Goal: Transaction & Acquisition: Book appointment/travel/reservation

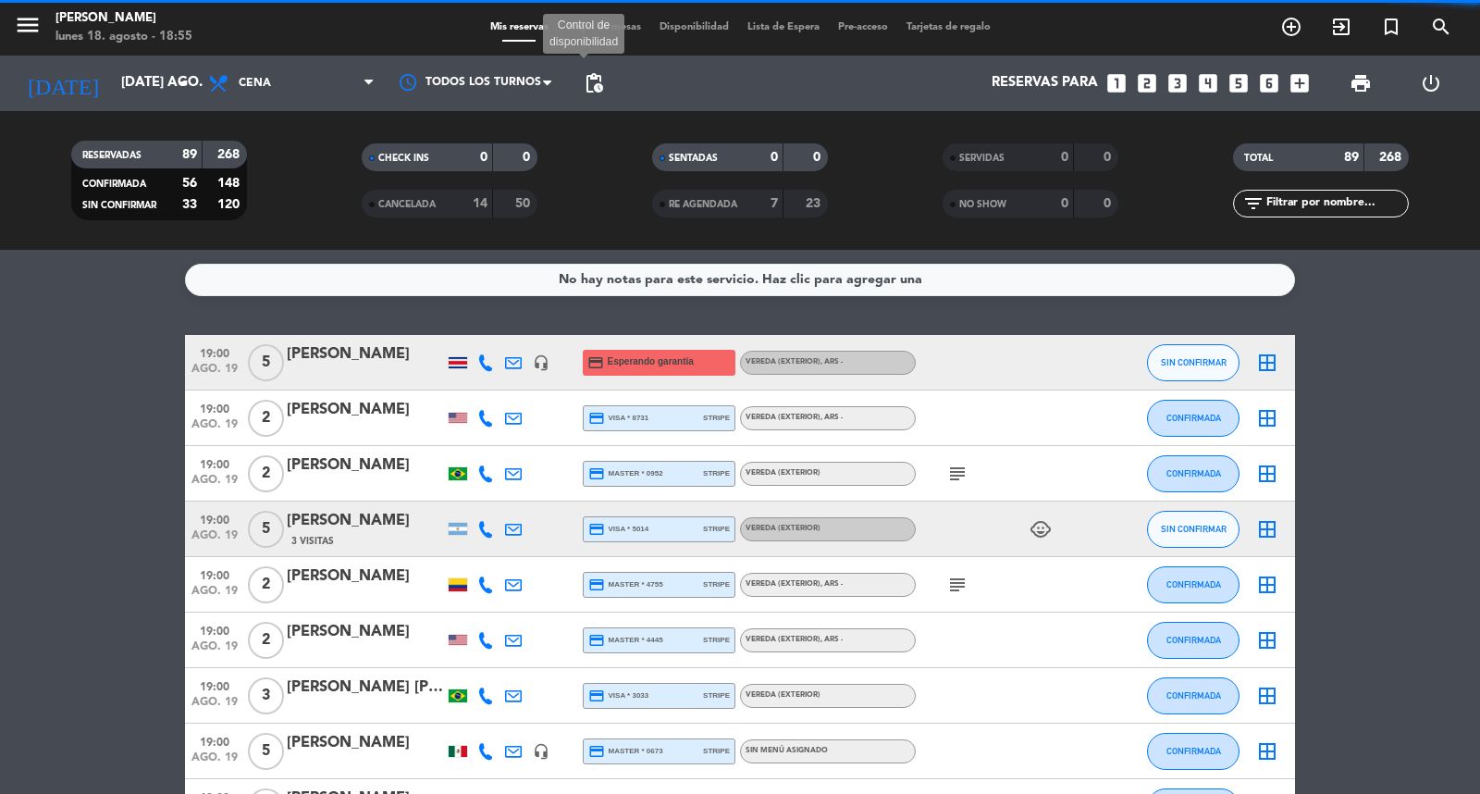
click at [593, 86] on span "pending_actions" at bounding box center [594, 83] width 22 height 22
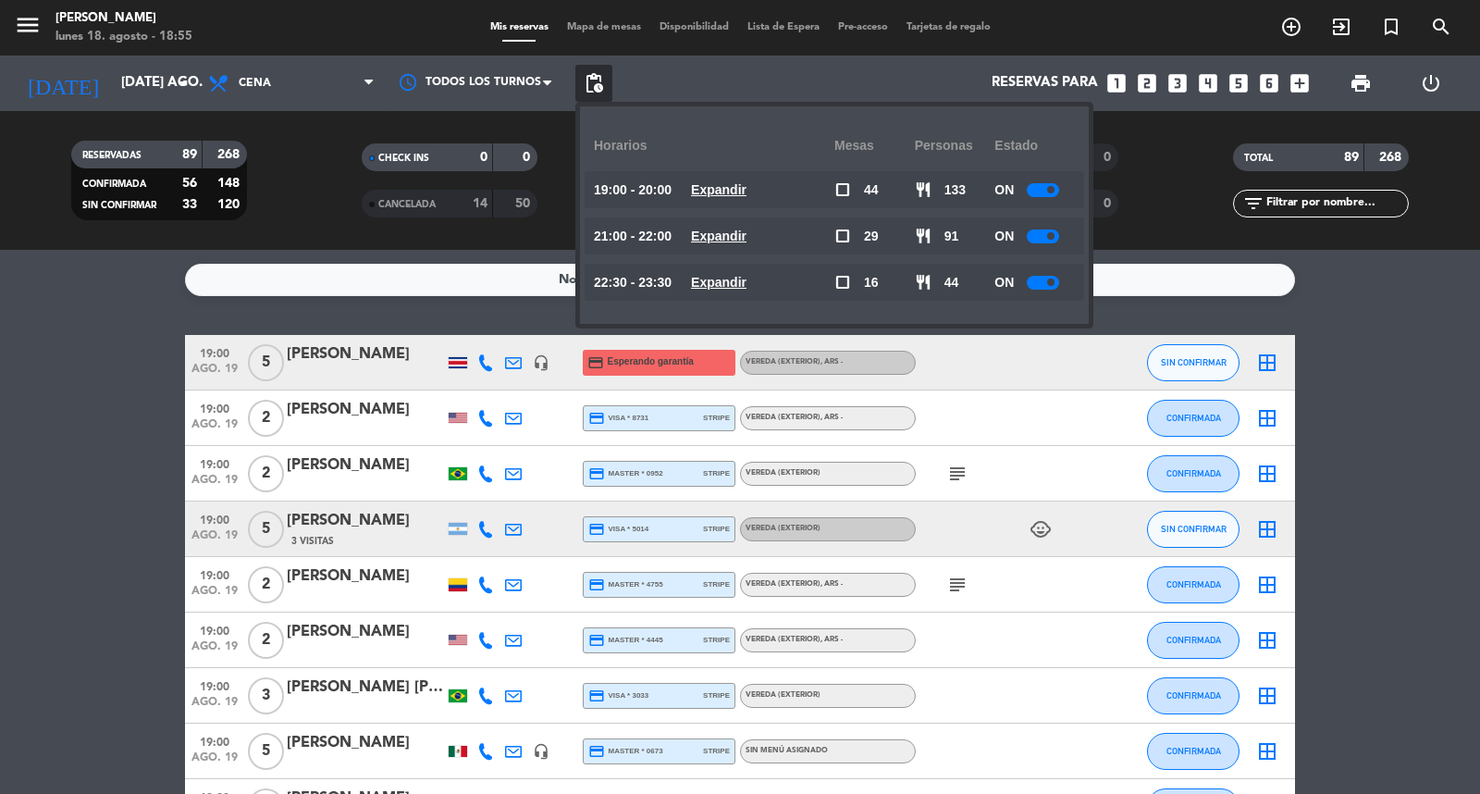
click at [746, 189] on u "Expandir" at bounding box center [719, 189] width 56 height 15
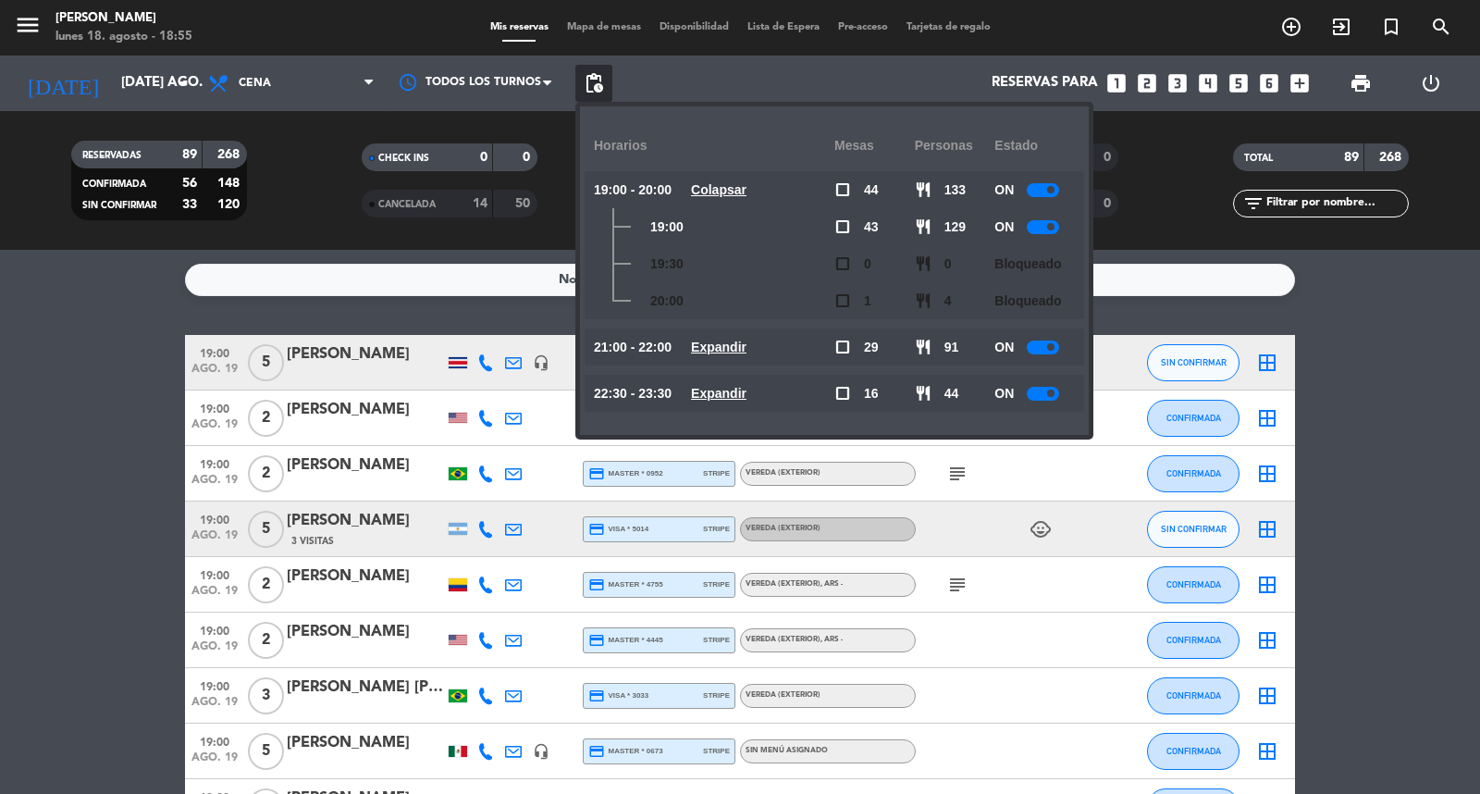
click at [746, 189] on u "Colapsar" at bounding box center [719, 189] width 56 height 15
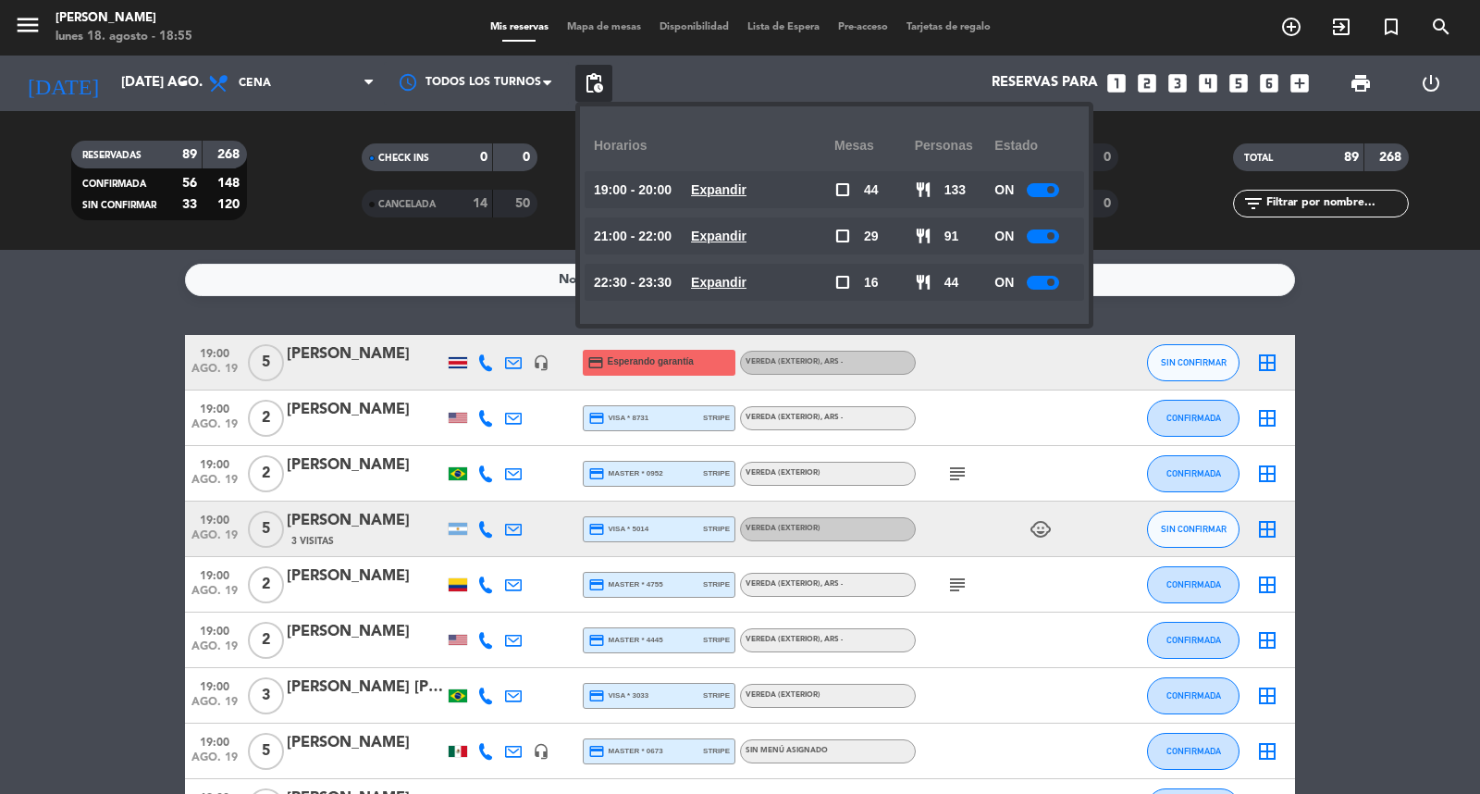
click at [746, 238] on u "Expandir" at bounding box center [719, 235] width 56 height 15
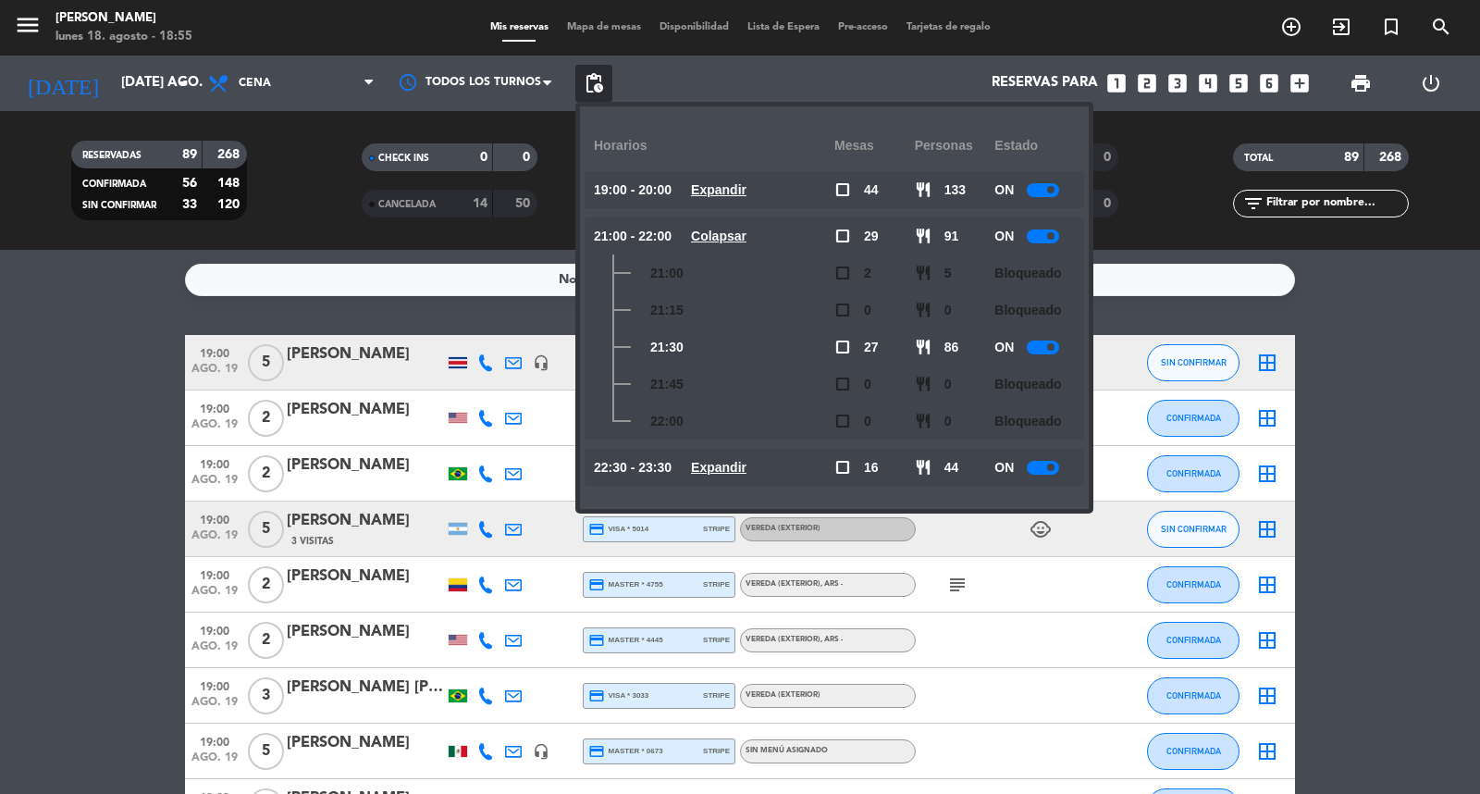
click at [746, 238] on u "Colapsar" at bounding box center [719, 235] width 56 height 15
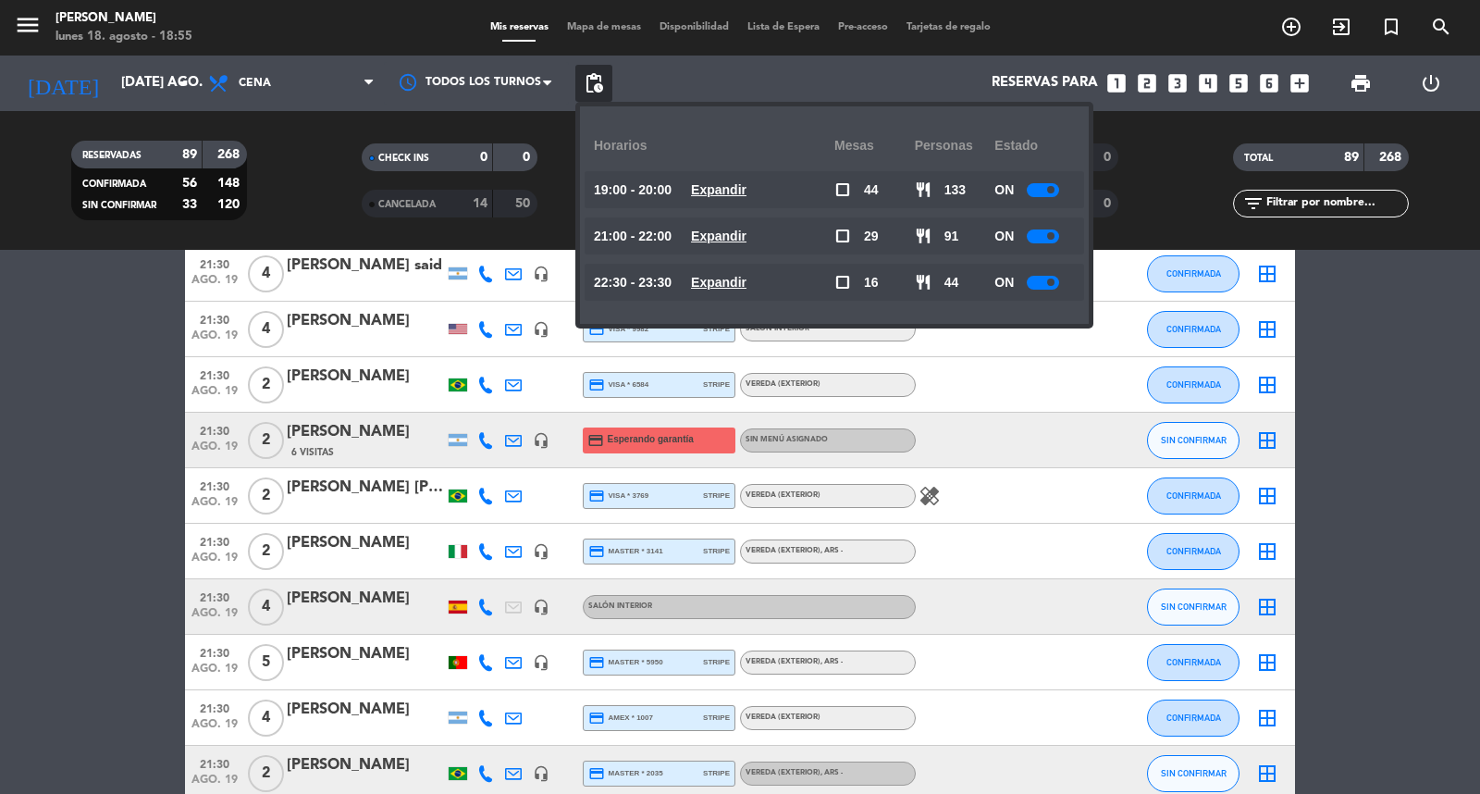
scroll to position [3083, 0]
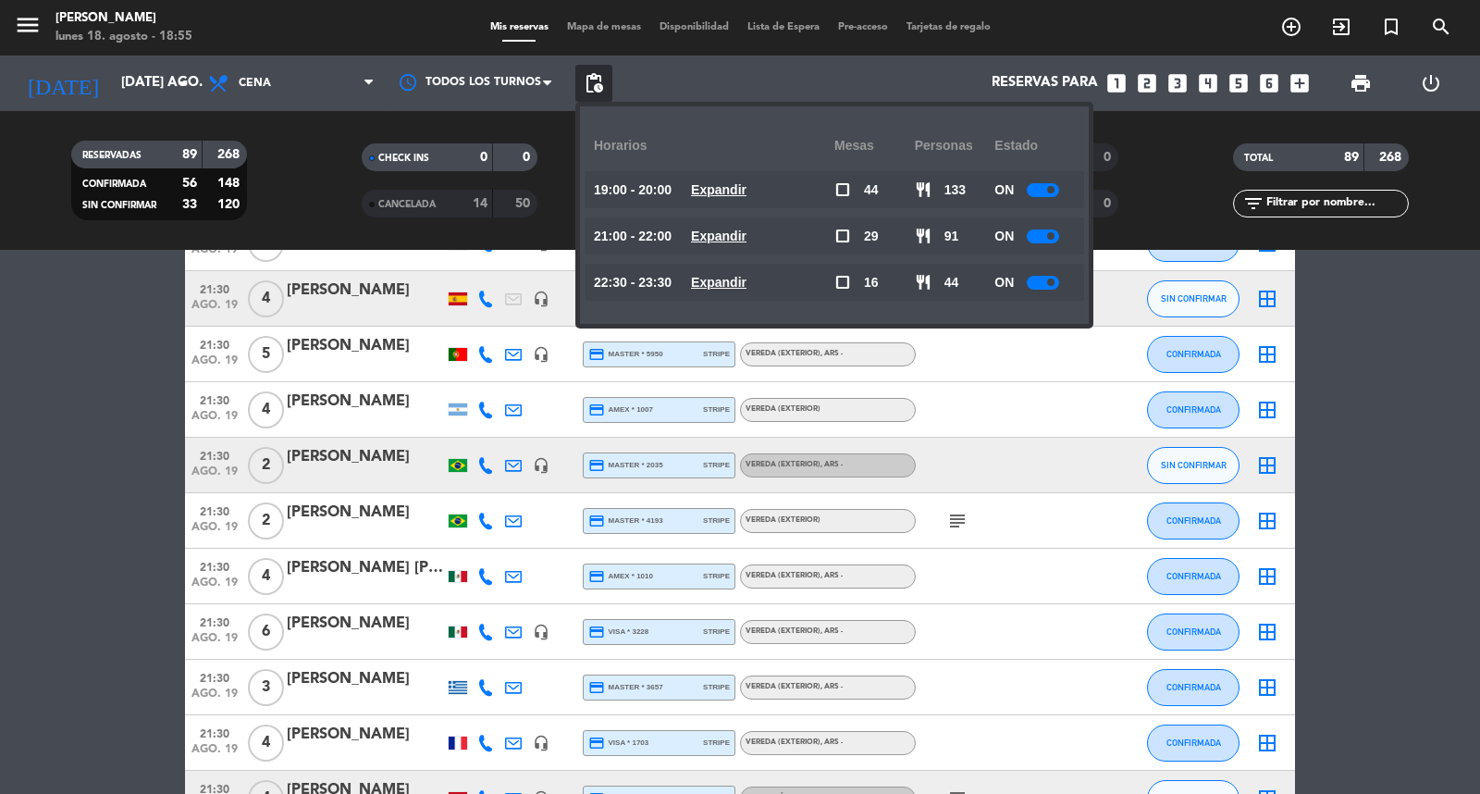
click at [746, 201] on span "Expandir" at bounding box center [719, 189] width 56 height 21
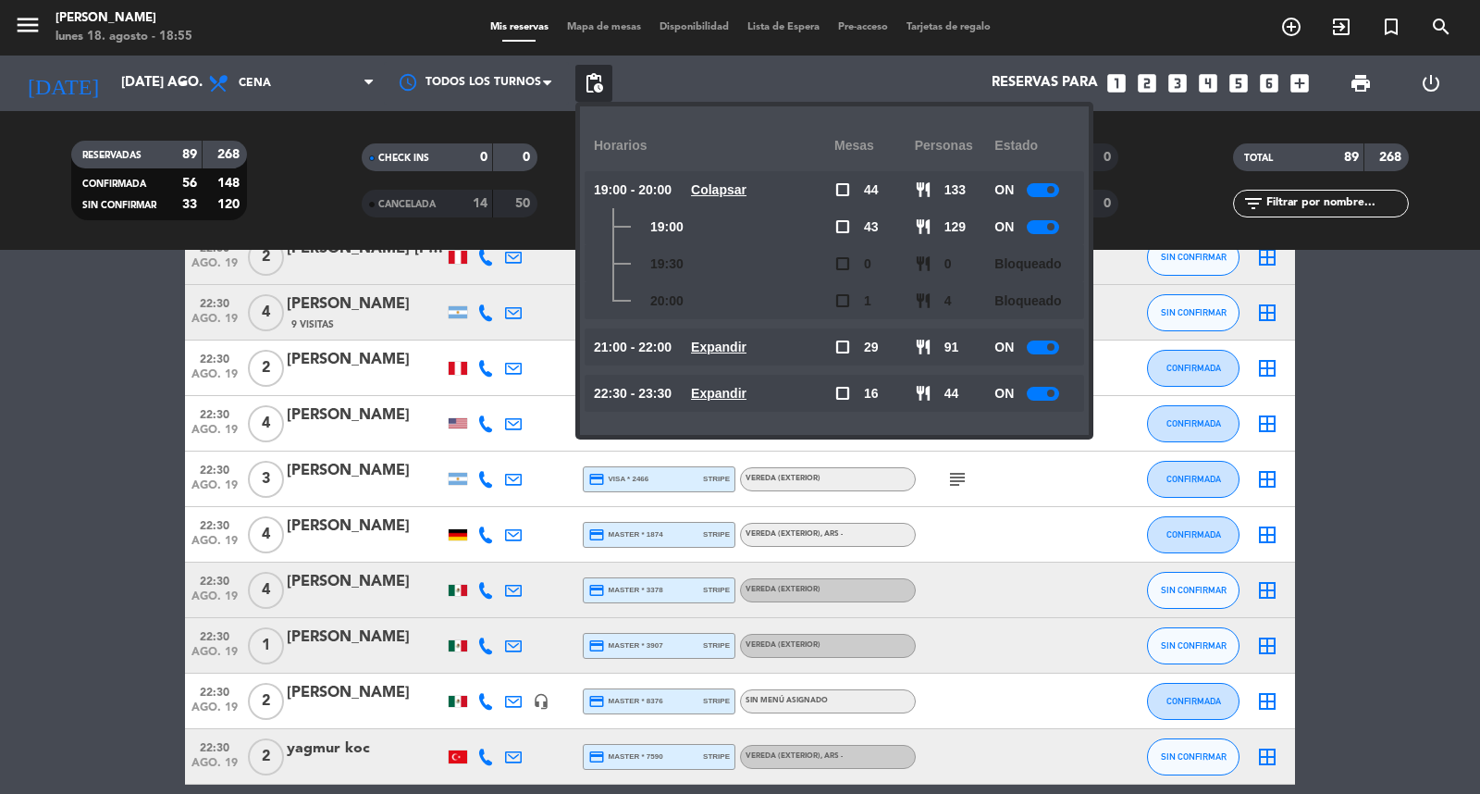
scroll to position [4419, 0]
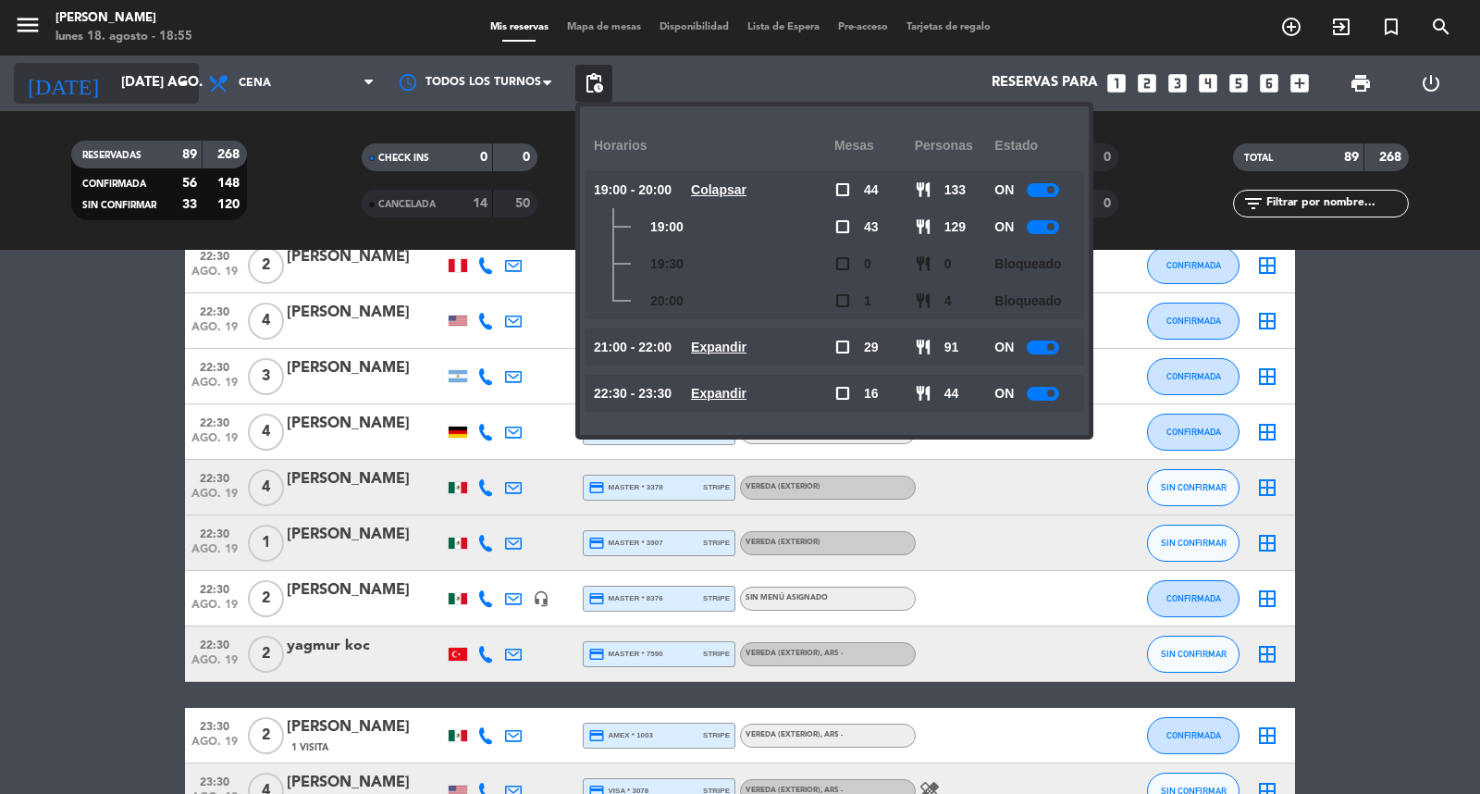
click at [112, 91] on input "[DATE] ago." at bounding box center [201, 83] width 179 height 35
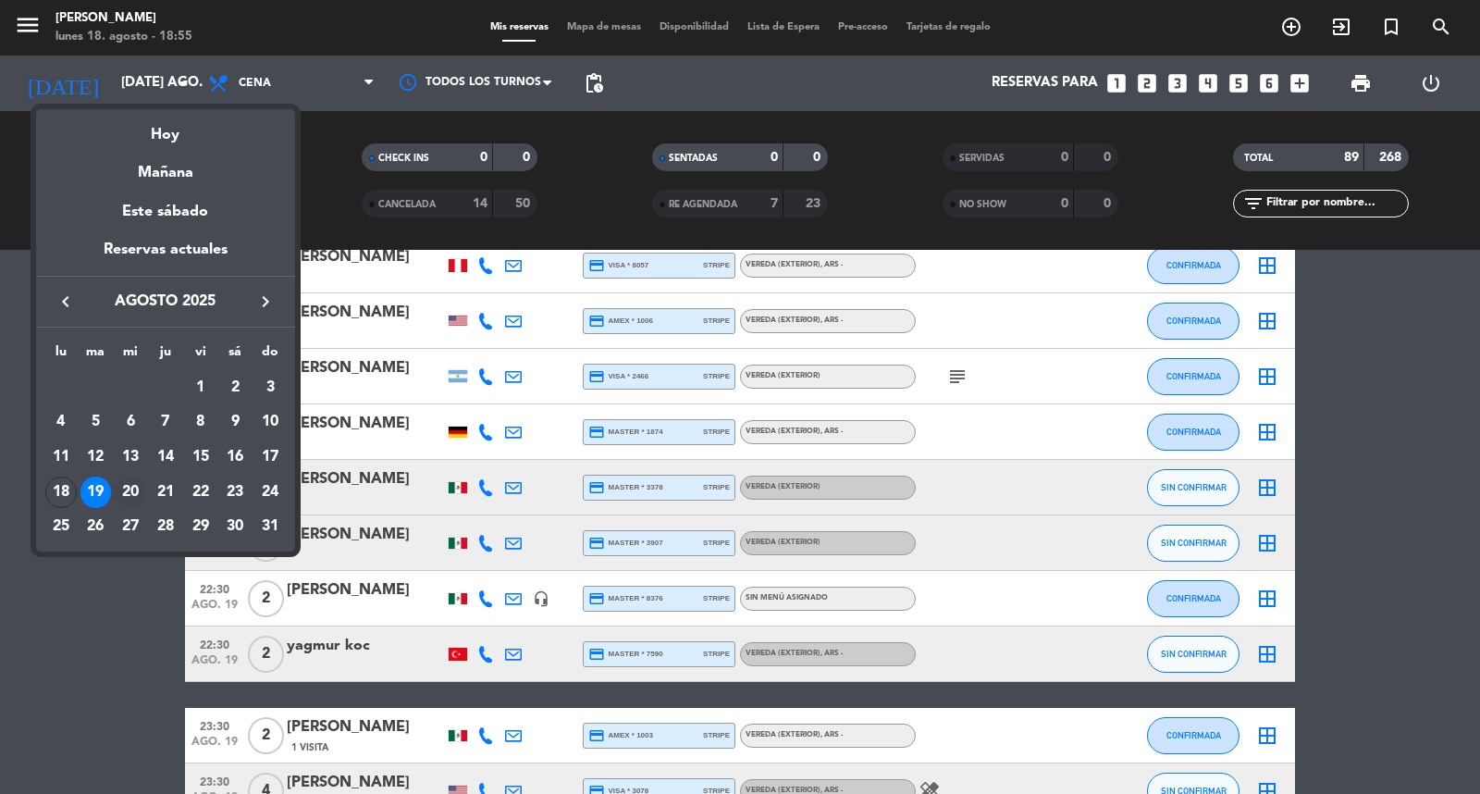
click at [130, 487] on div "20" at bounding box center [130, 491] width 31 height 31
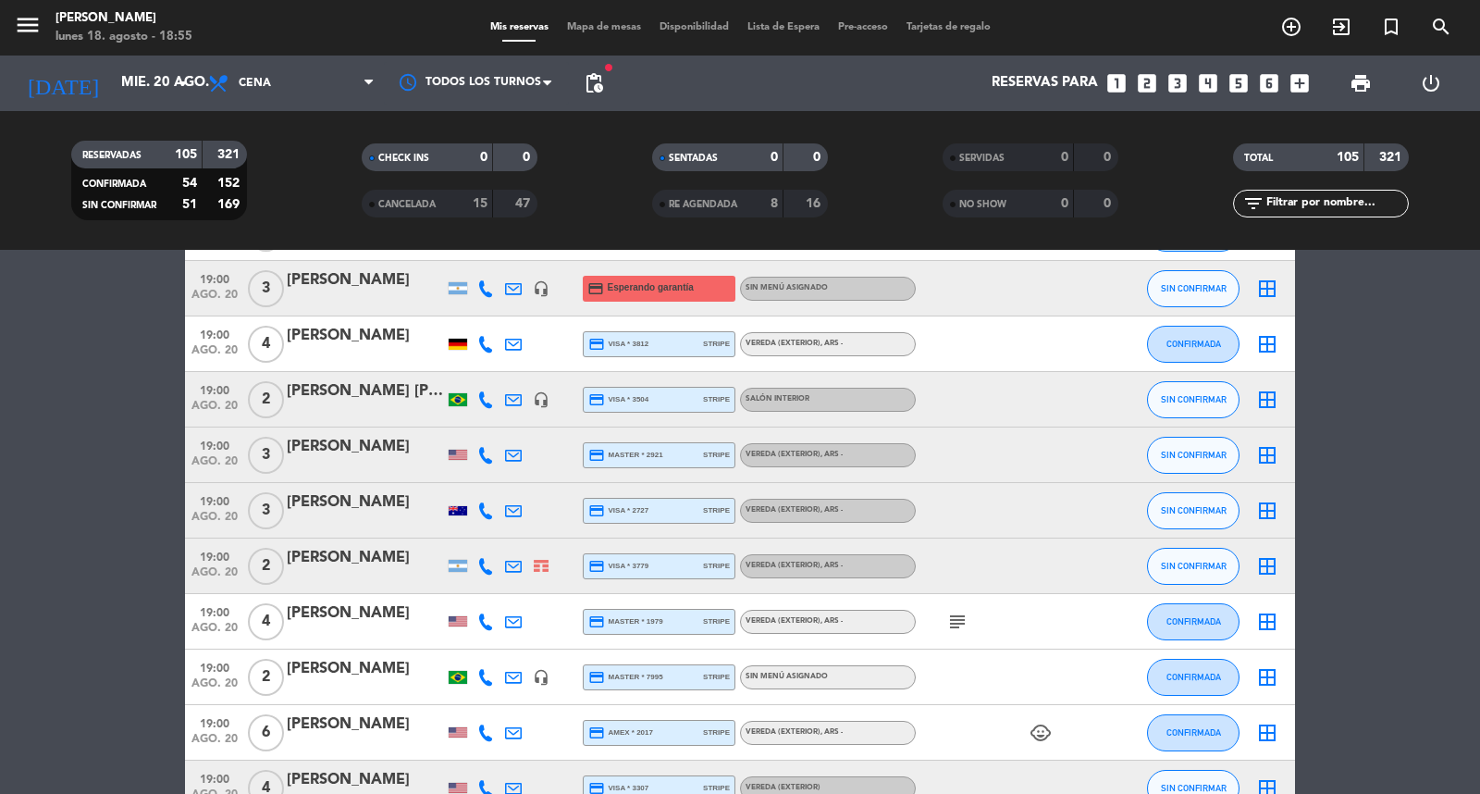
scroll to position [1336, 0]
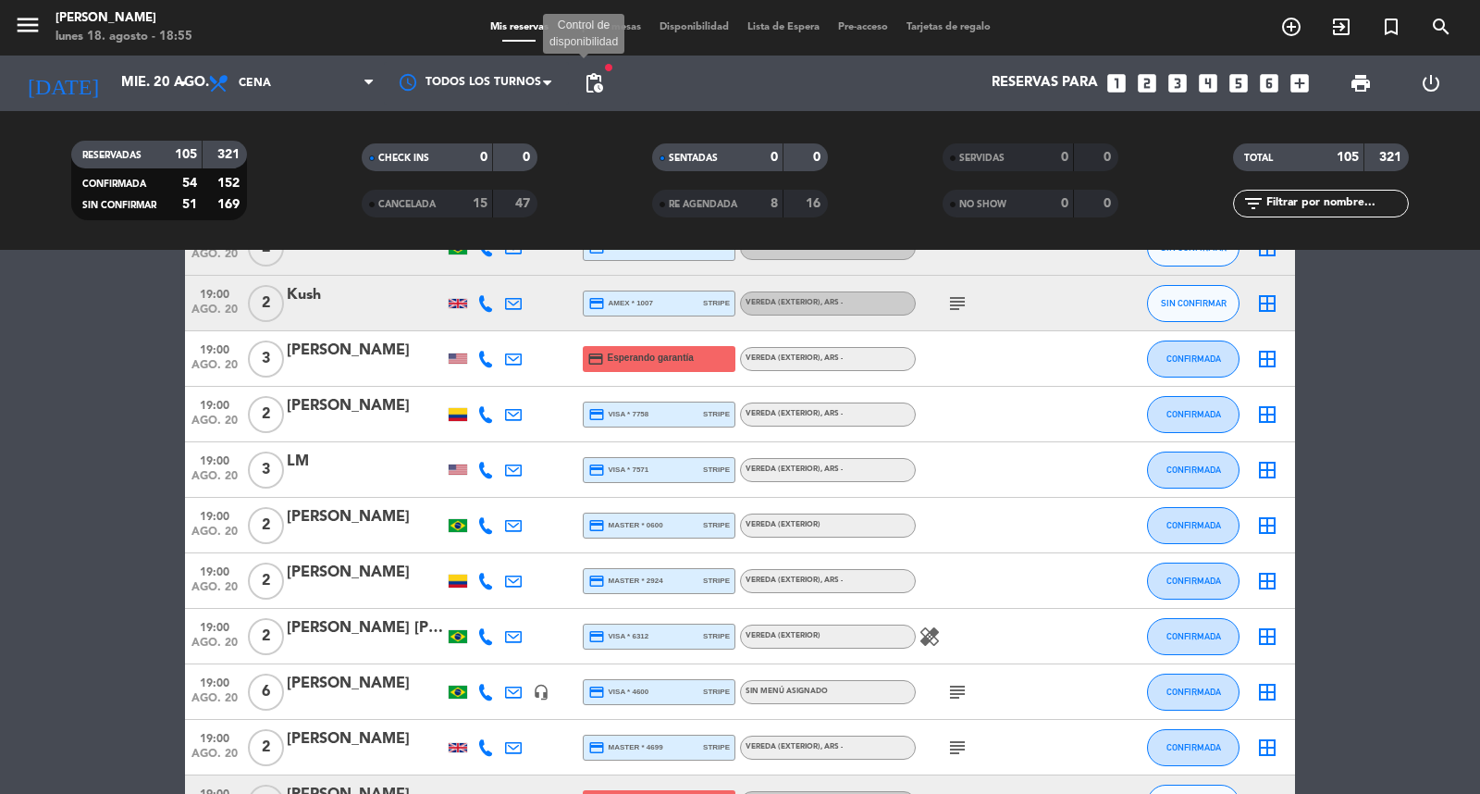
click at [590, 78] on span "pending_actions" at bounding box center [594, 83] width 22 height 22
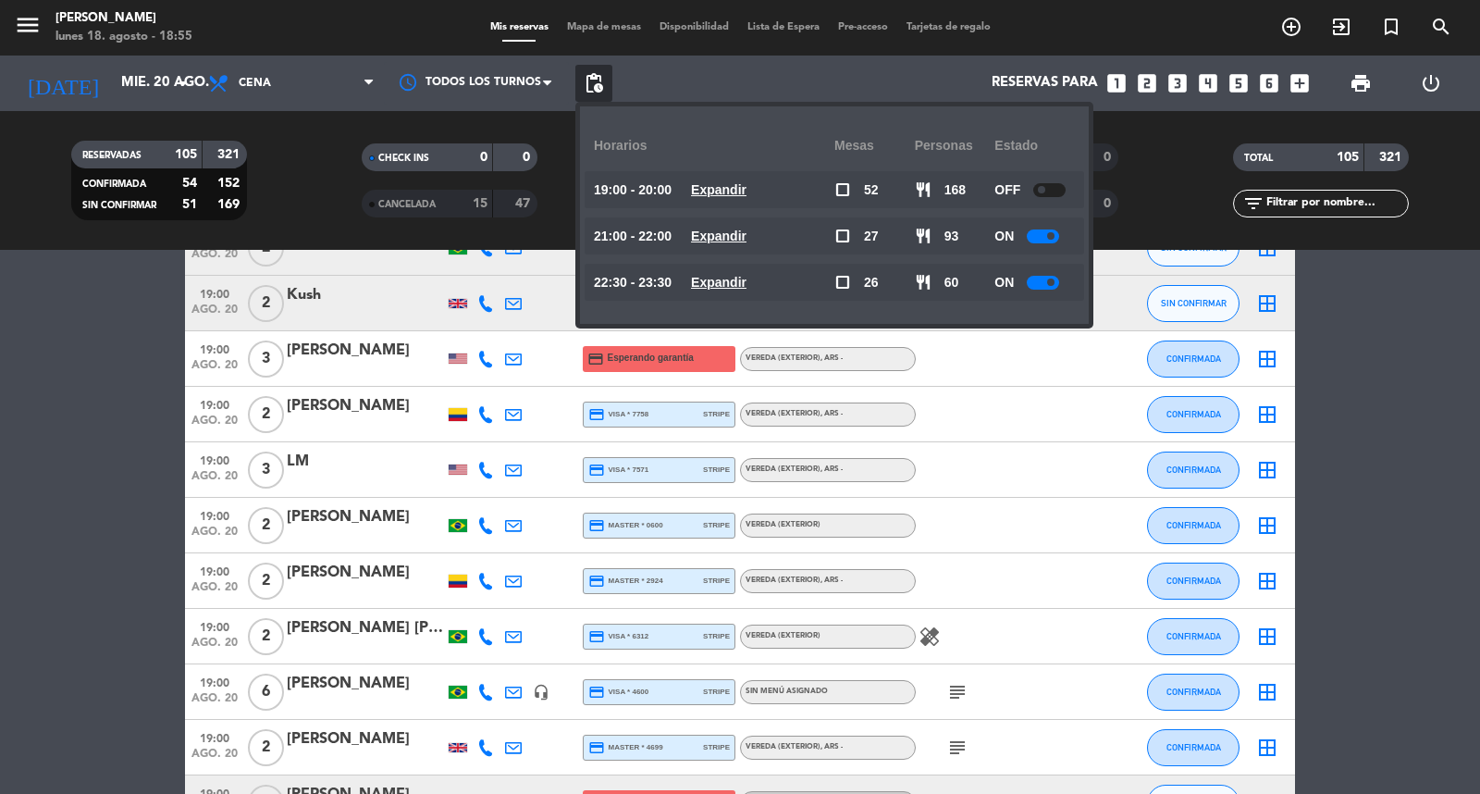
click at [738, 228] on u "Expandir" at bounding box center [719, 235] width 56 height 15
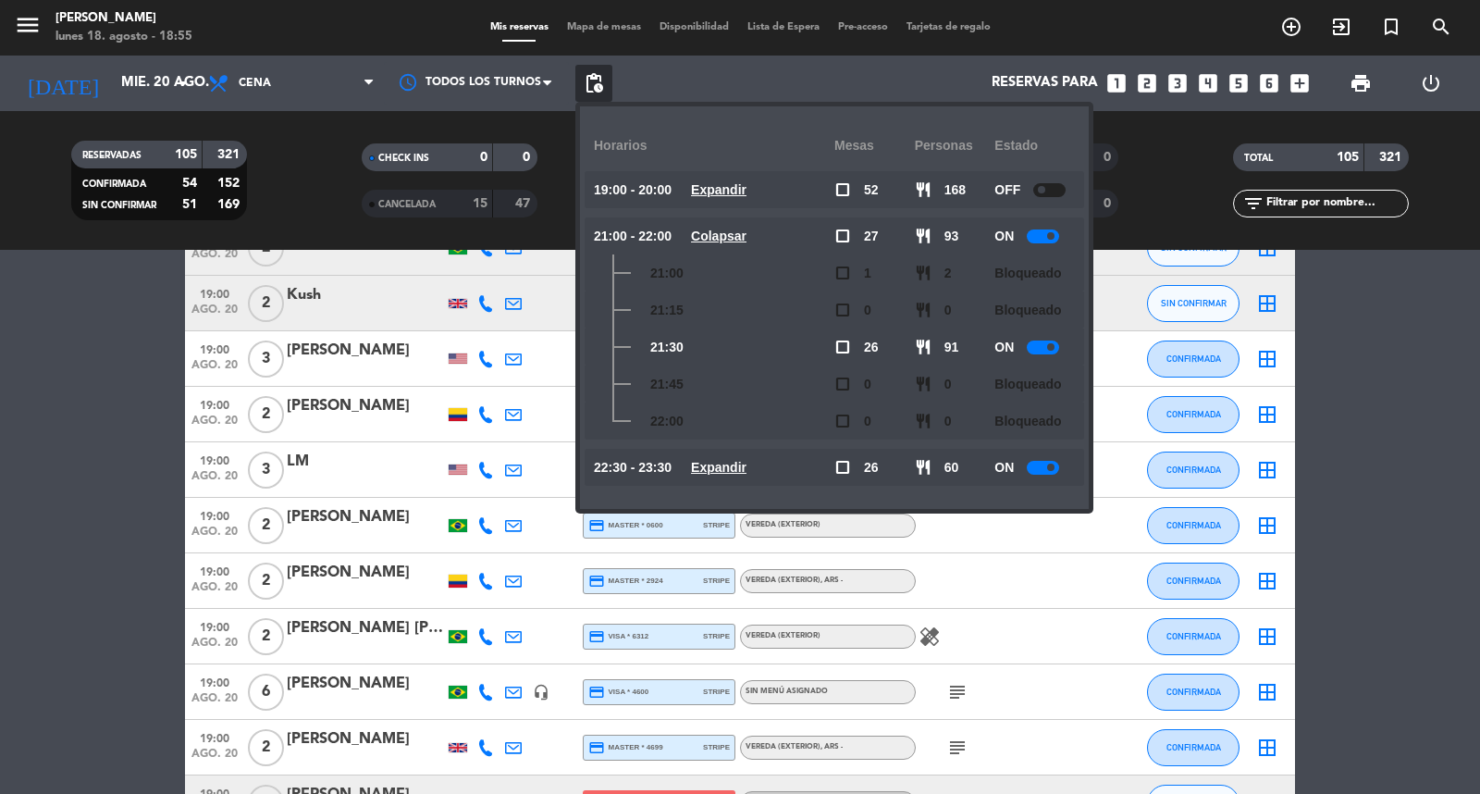
click at [738, 228] on u "Colapsar" at bounding box center [719, 235] width 56 height 15
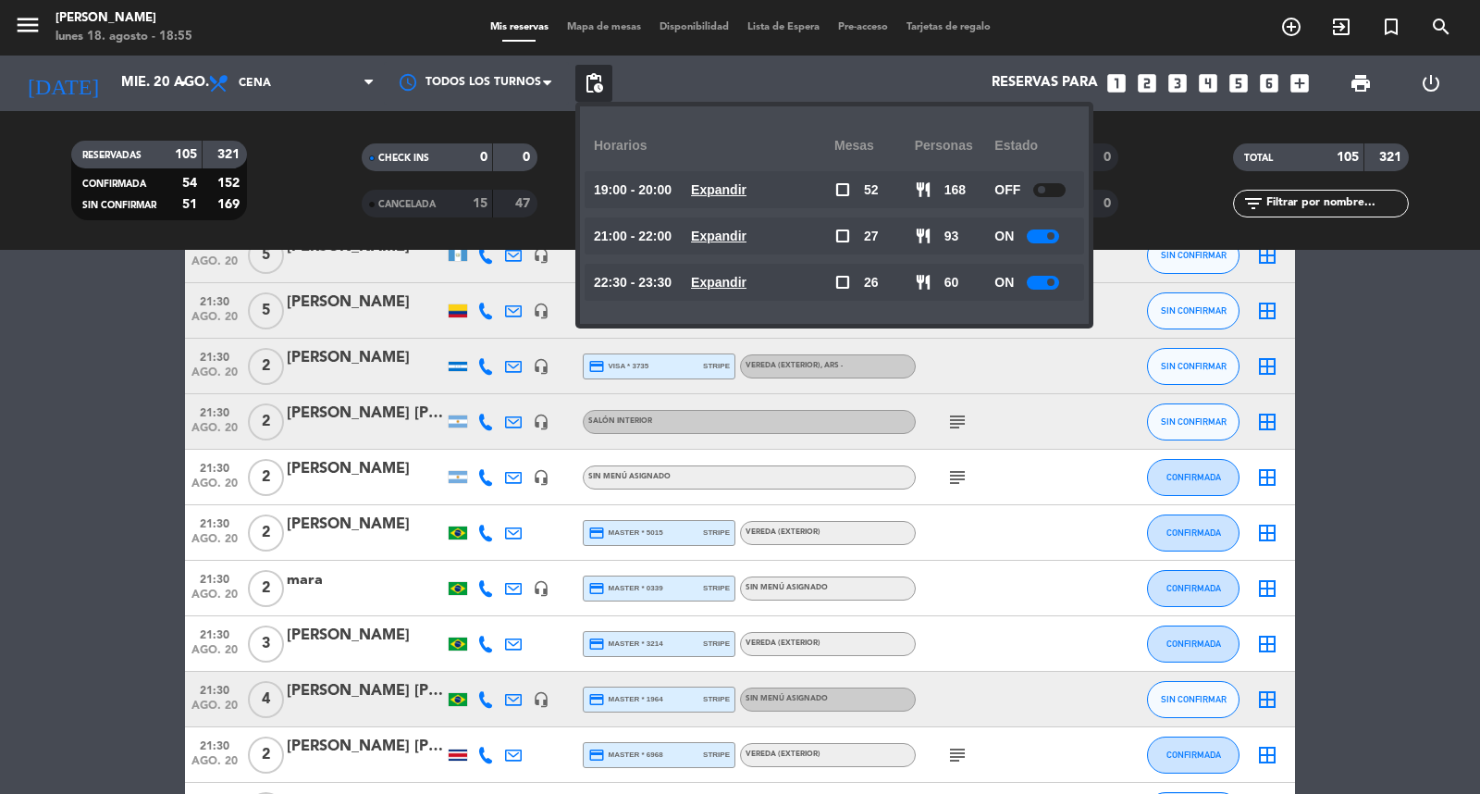
scroll to position [3700, 0]
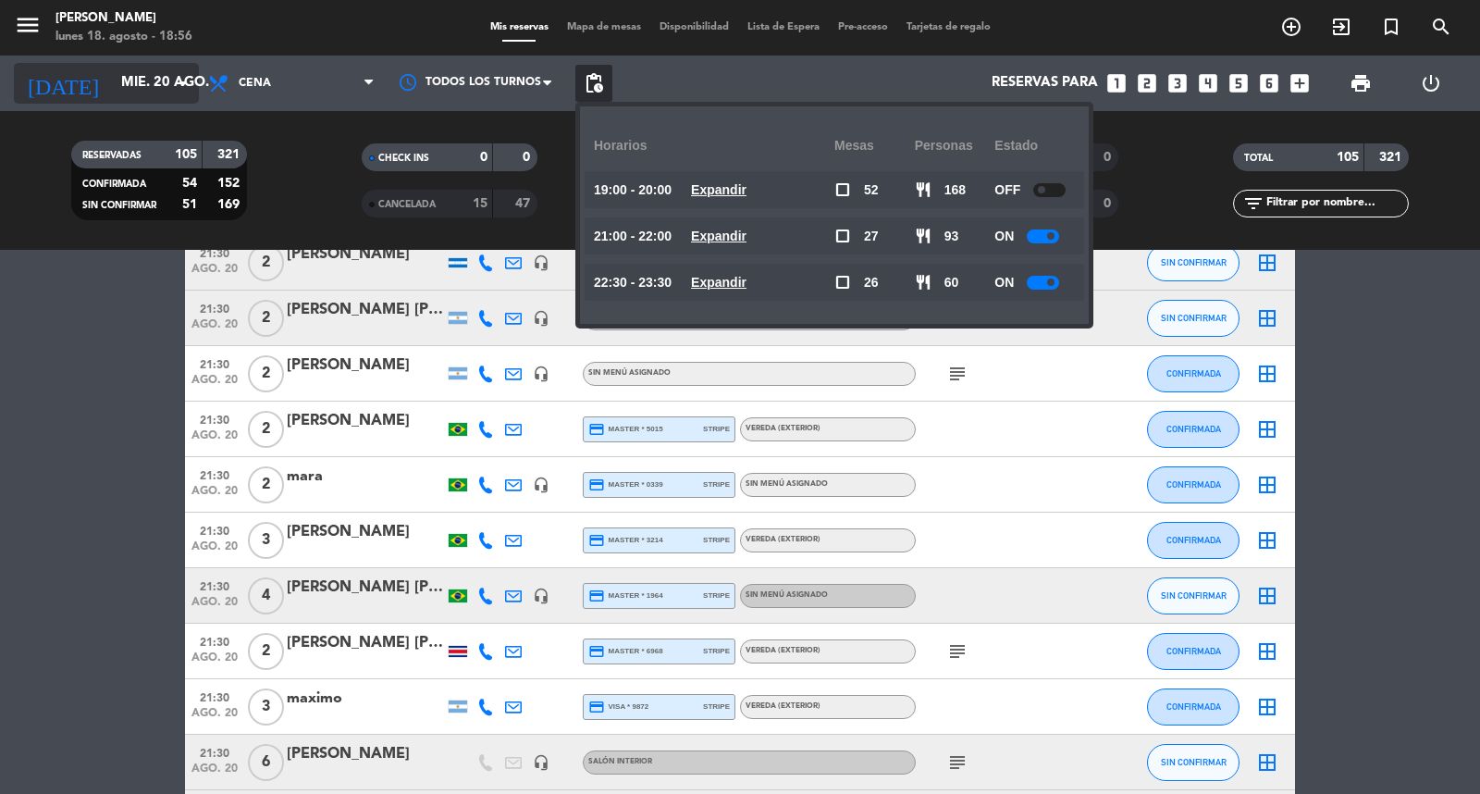
click at [187, 68] on input "mié. 20 ago." at bounding box center [201, 83] width 179 height 35
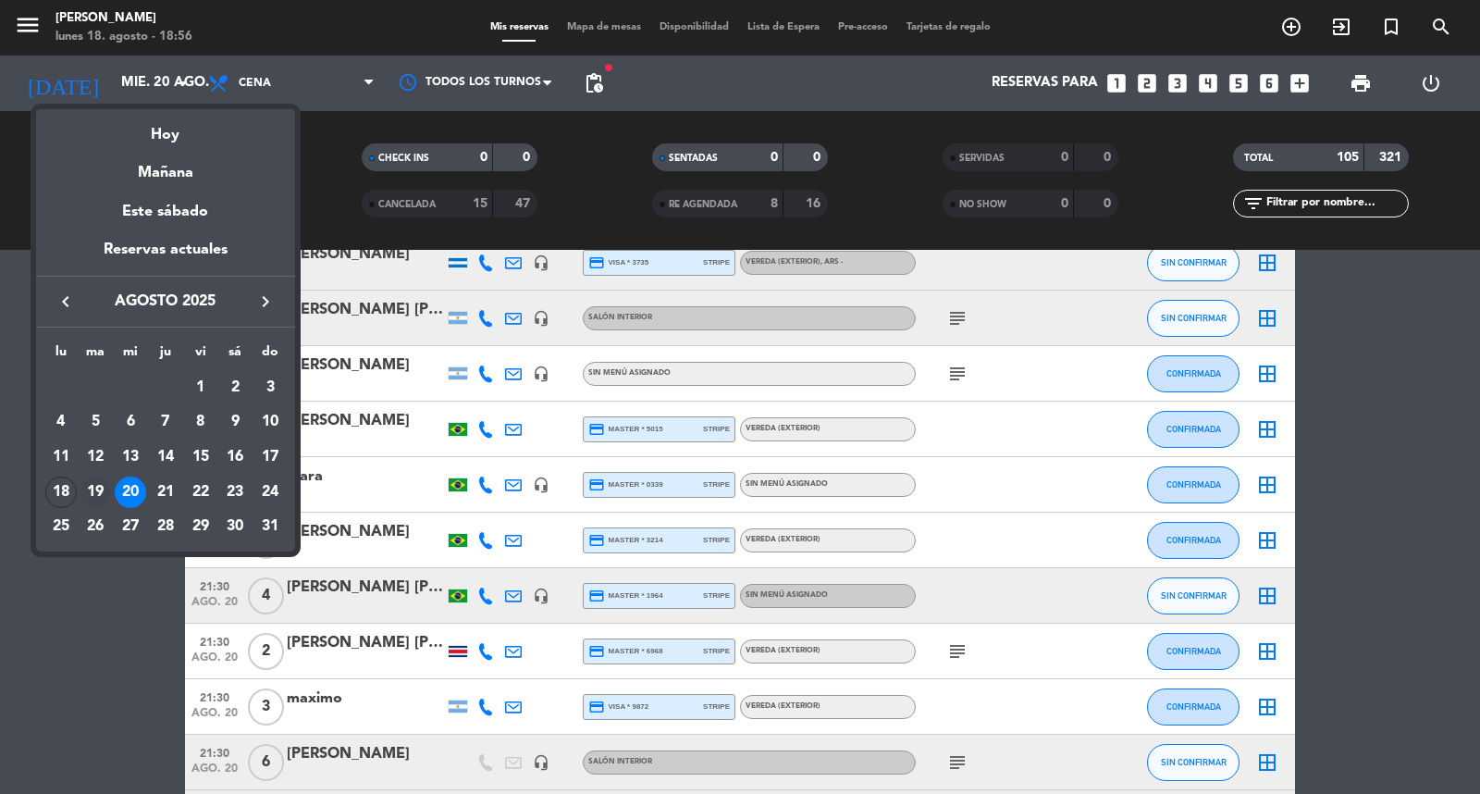
click at [85, 500] on div "19" at bounding box center [95, 491] width 31 height 31
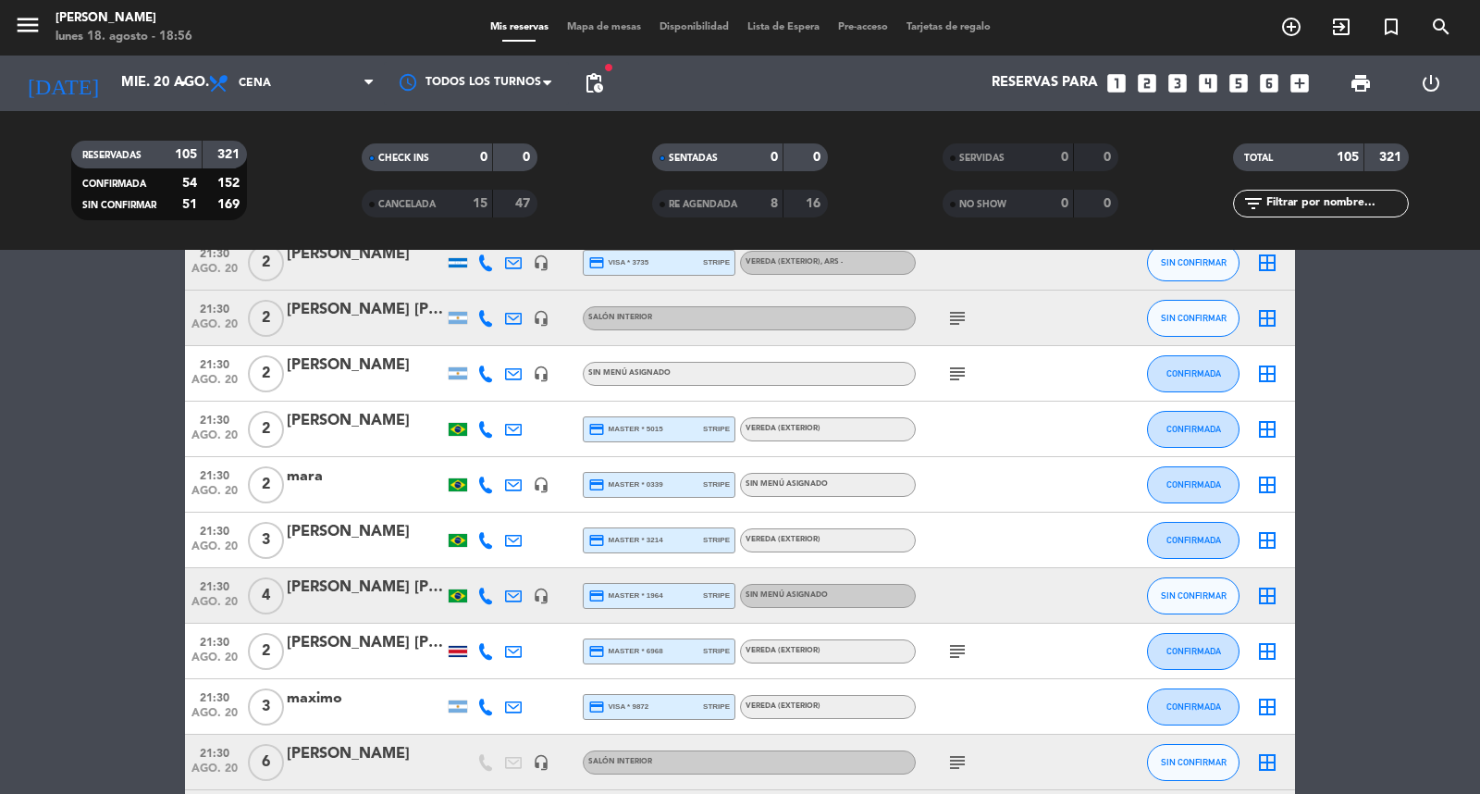
type input "[DATE] ago."
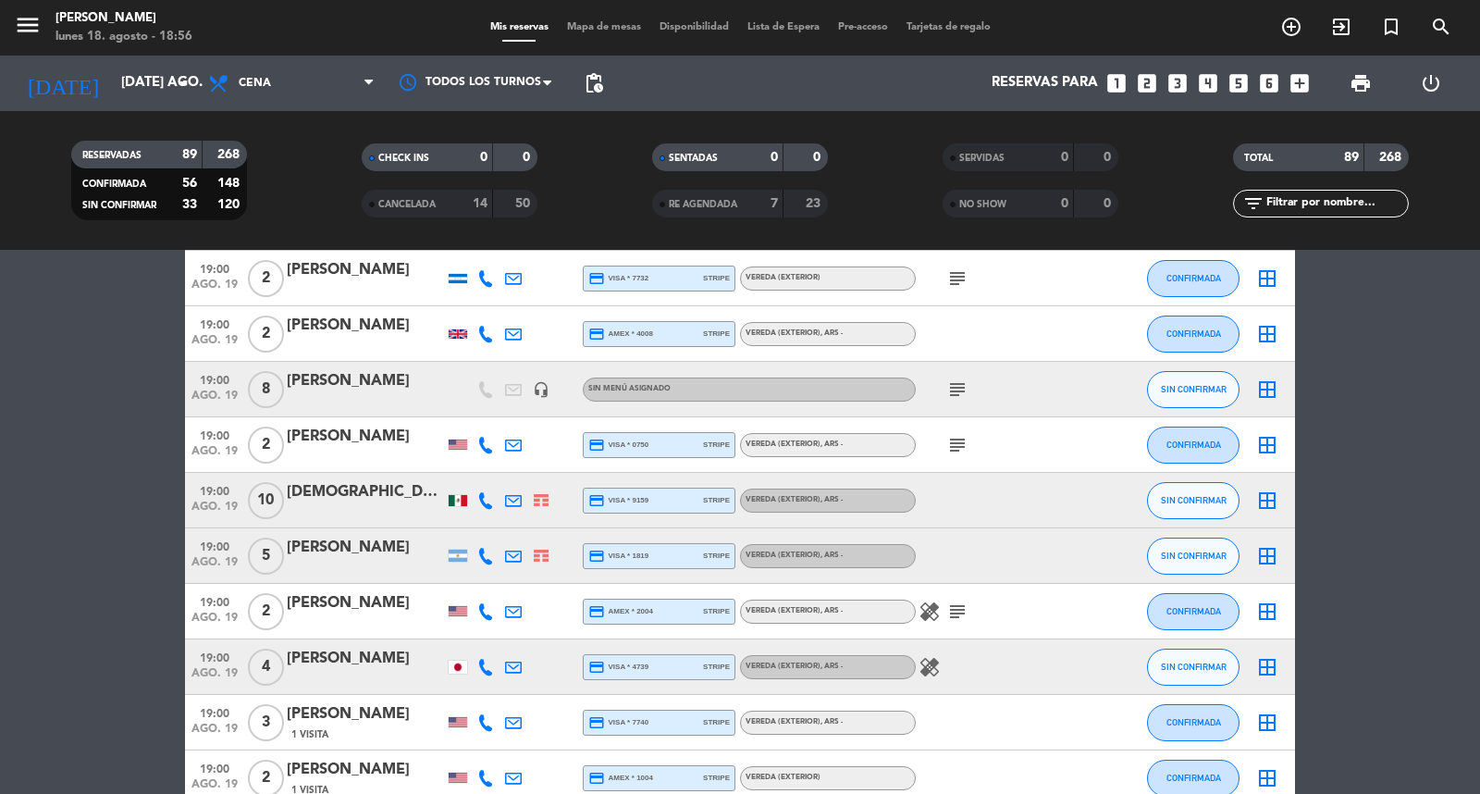
scroll to position [925, 0]
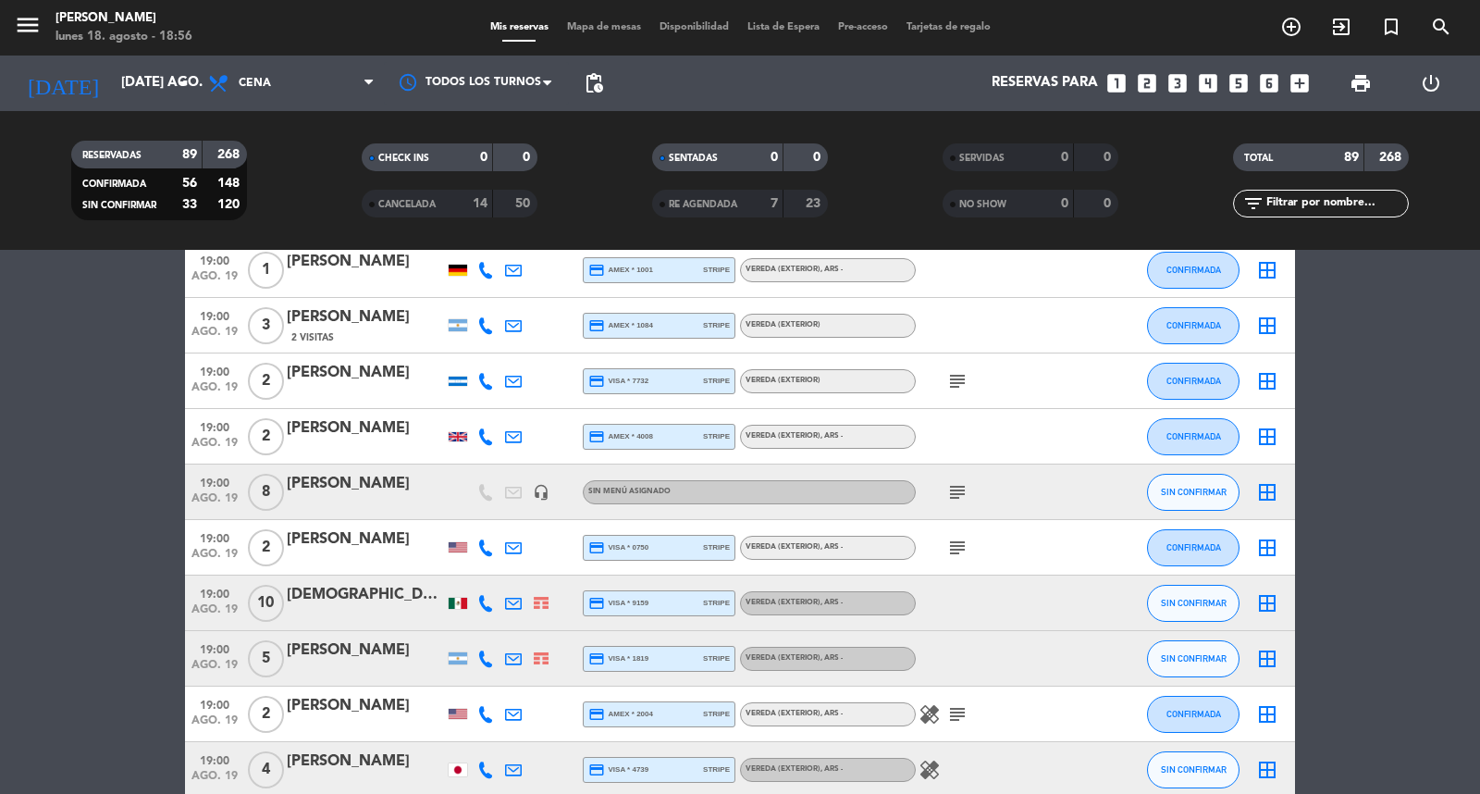
click at [950, 503] on icon "subject" at bounding box center [957, 492] width 22 height 22
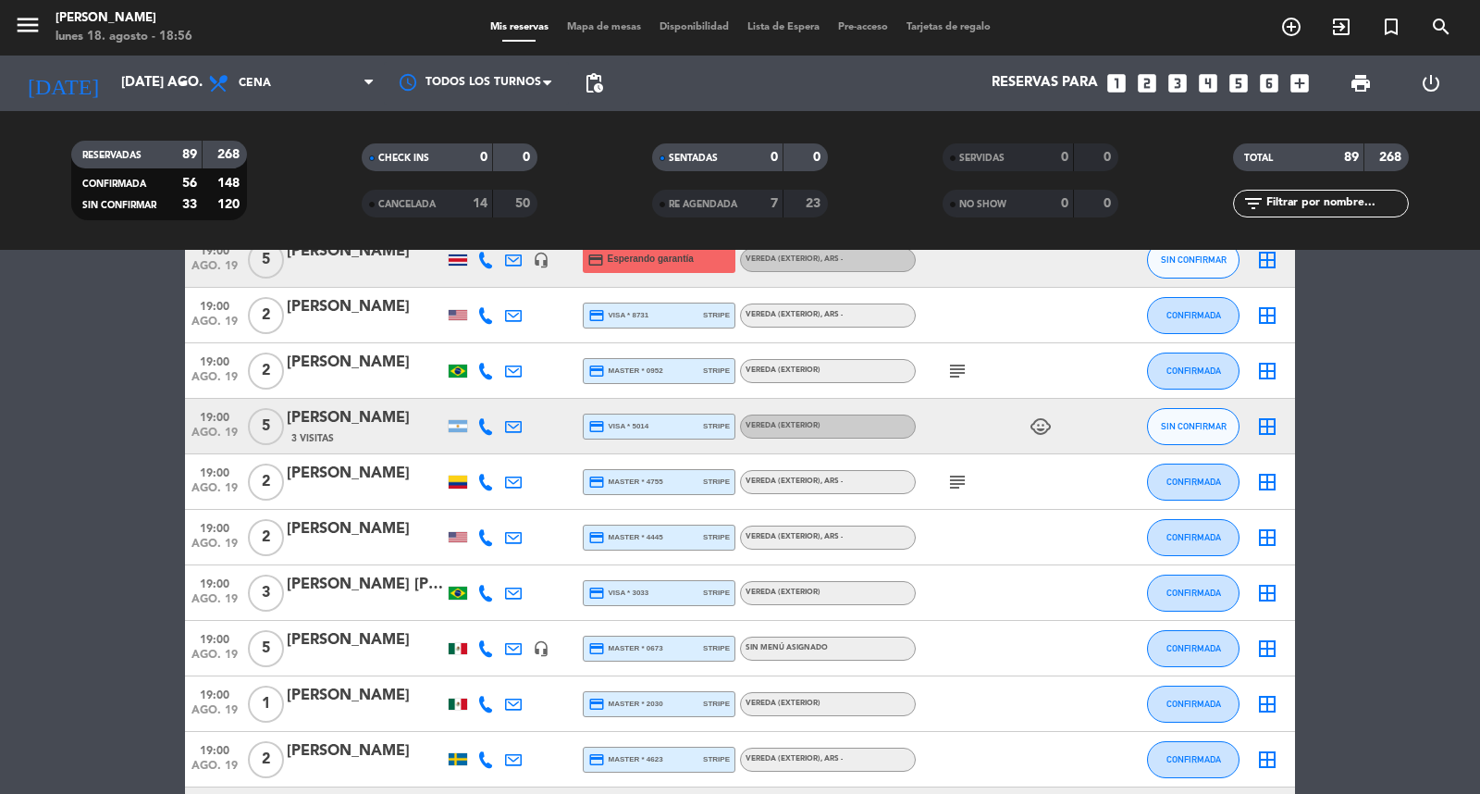
scroll to position [0, 0]
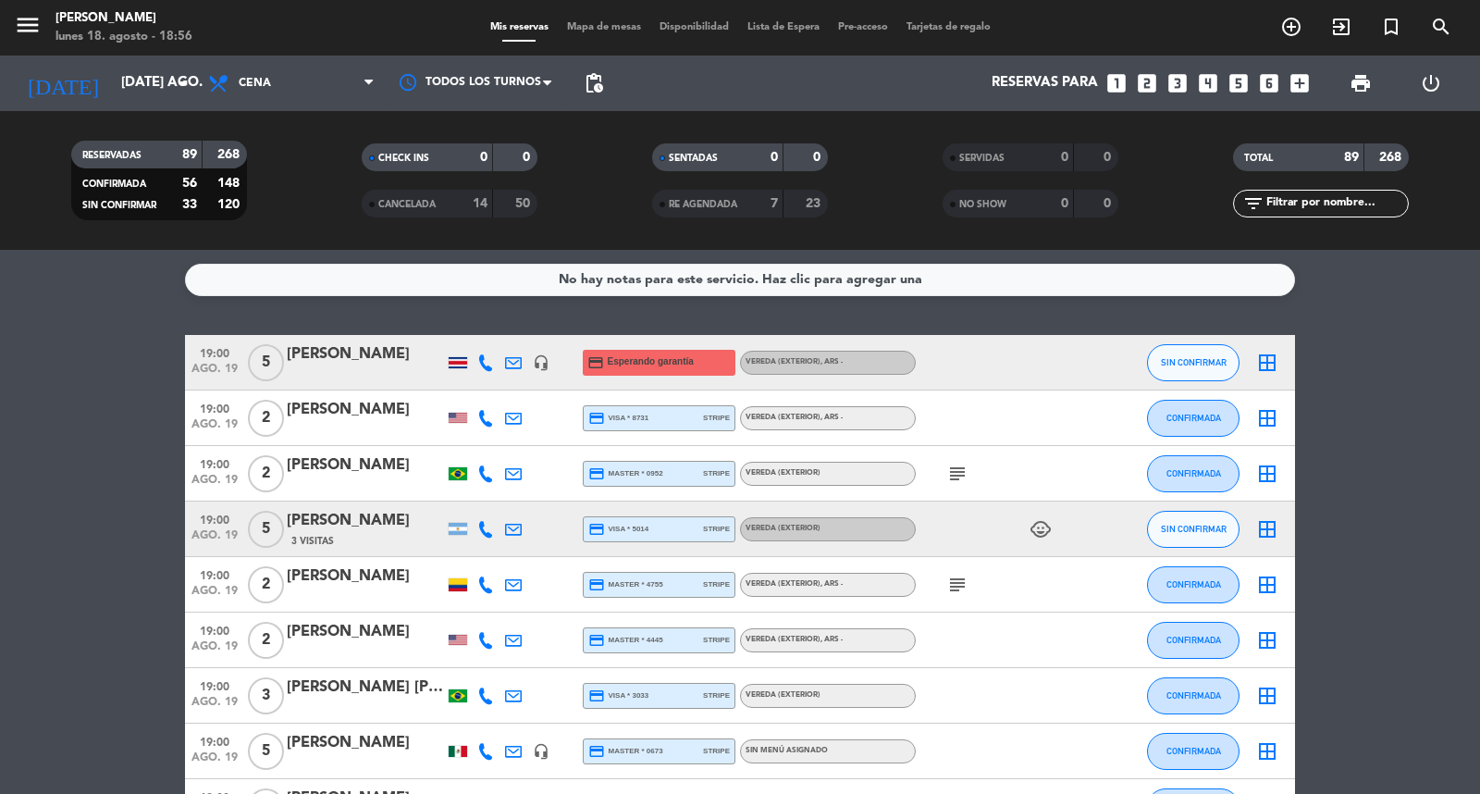
click at [1135, 80] on icon "looks_two" at bounding box center [1147, 83] width 24 height 24
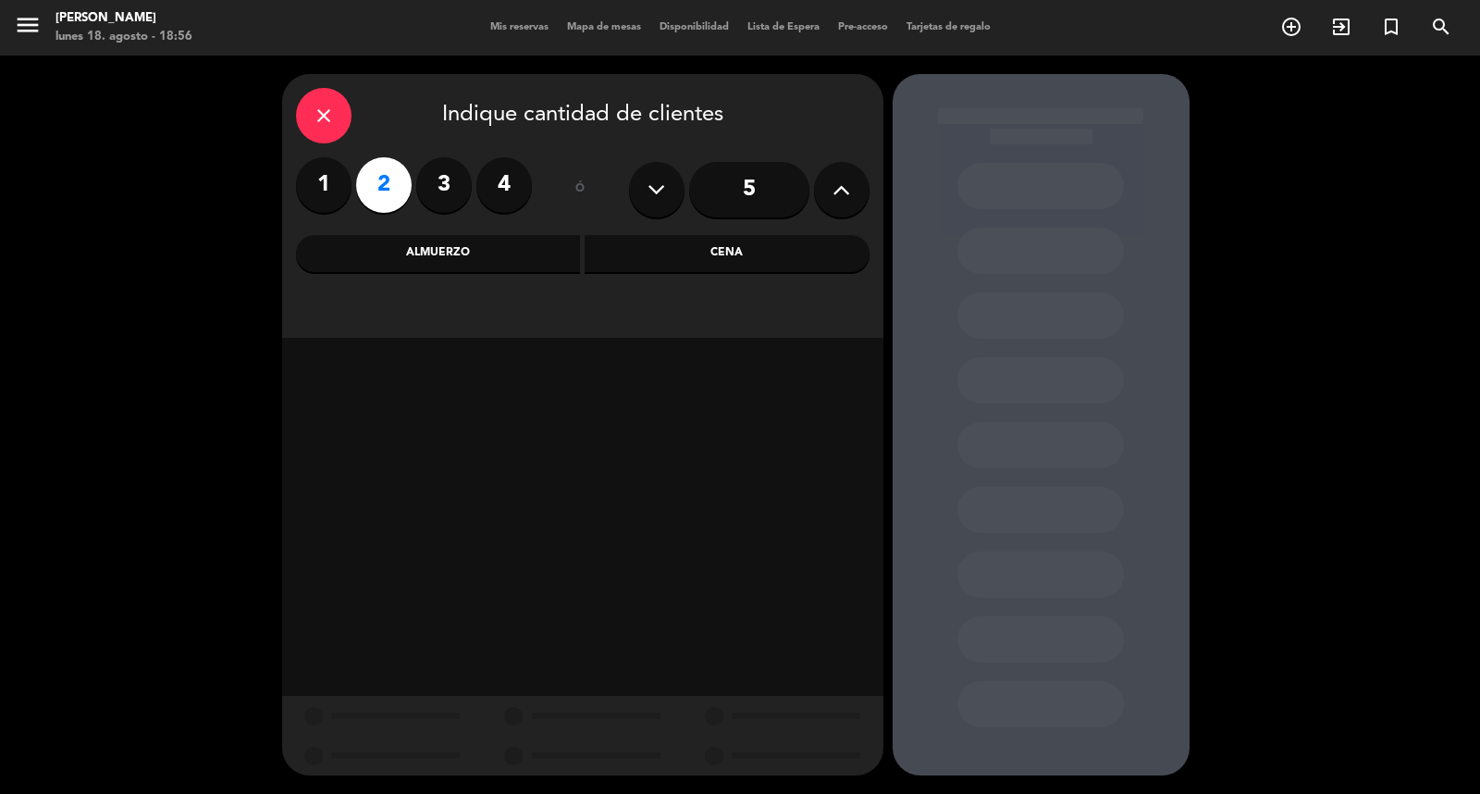
click at [645, 268] on div "Cena" at bounding box center [727, 253] width 285 height 37
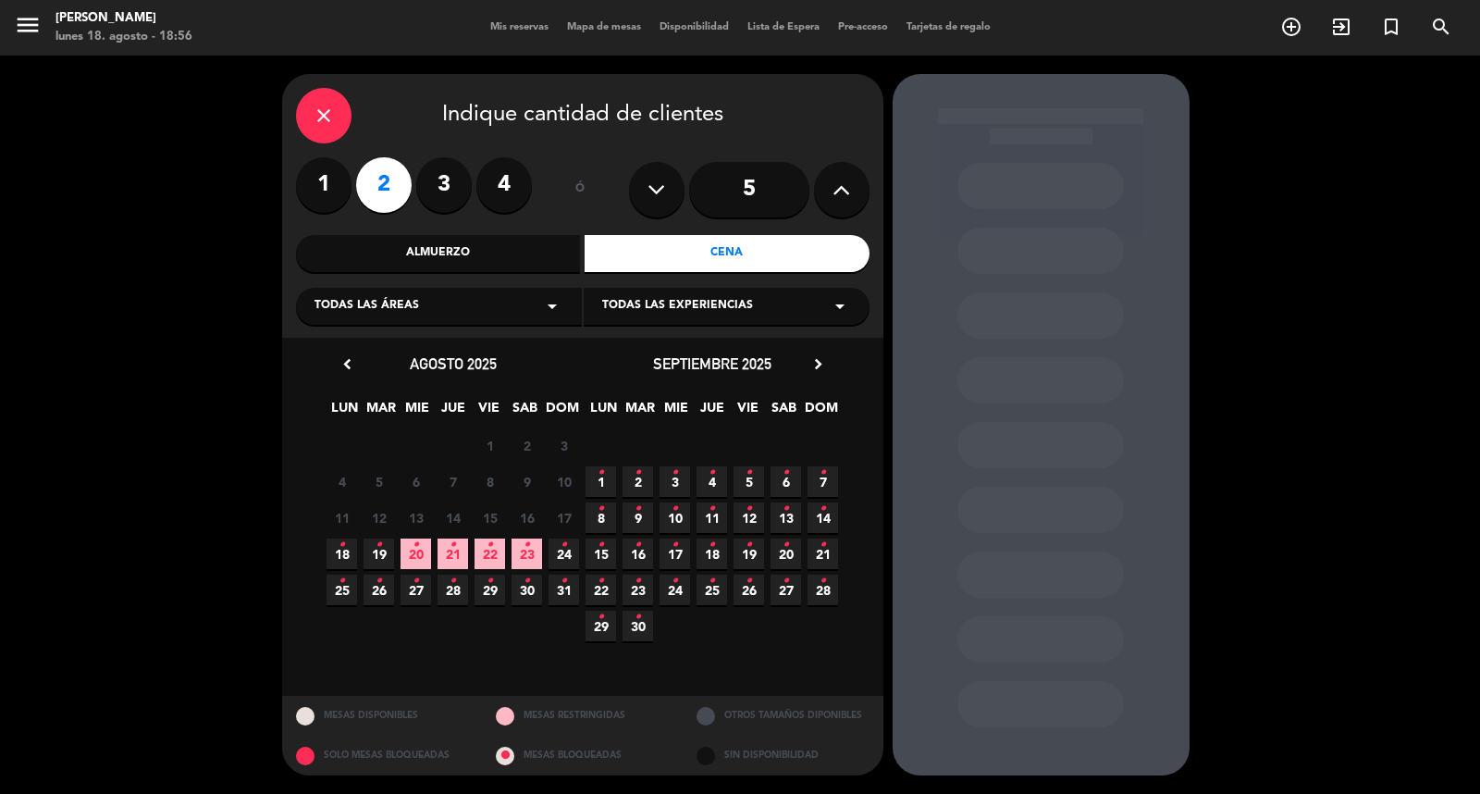
click at [376, 560] on icon "•" at bounding box center [379, 545] width 6 height 30
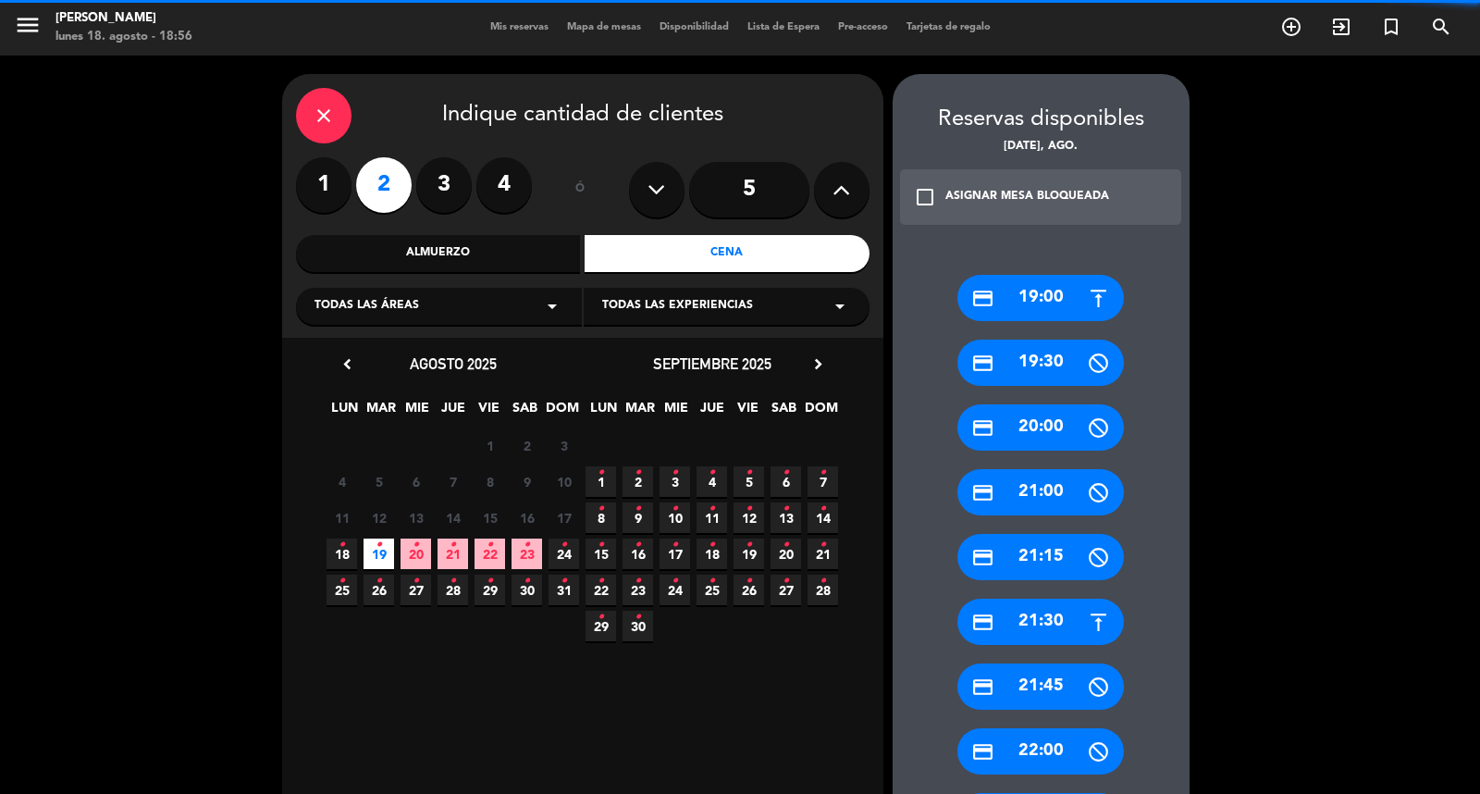
click at [1056, 291] on div "credit_card 19:00" at bounding box center [1040, 298] width 167 height 46
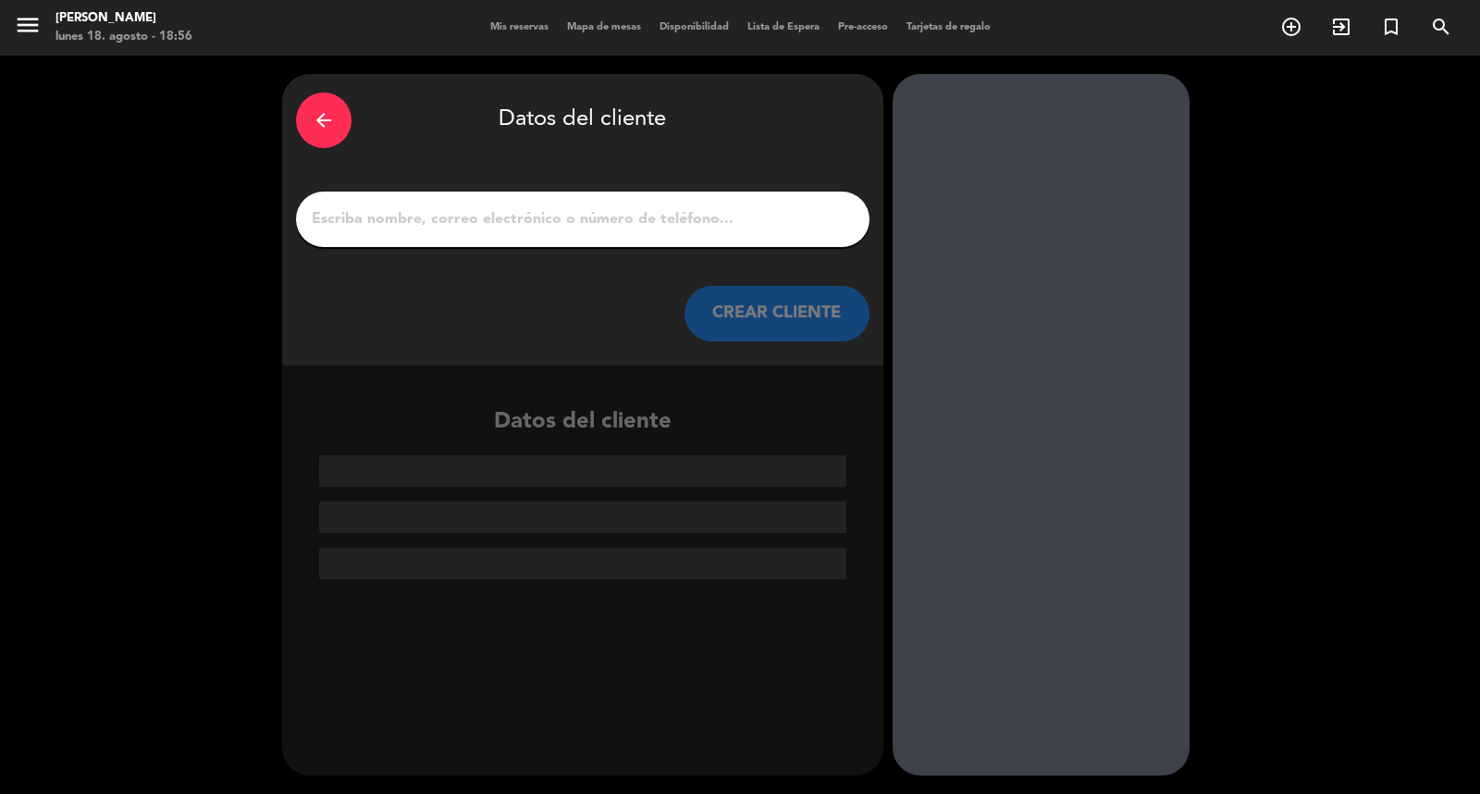
click at [688, 243] on div at bounding box center [583, 219] width 574 height 56
click at [662, 227] on input "1" at bounding box center [583, 219] width 546 height 26
click at [685, 225] on input "1" at bounding box center [583, 219] width 546 height 26
click at [626, 217] on input "1" at bounding box center [583, 219] width 546 height 26
click at [558, 211] on div at bounding box center [583, 219] width 574 height 56
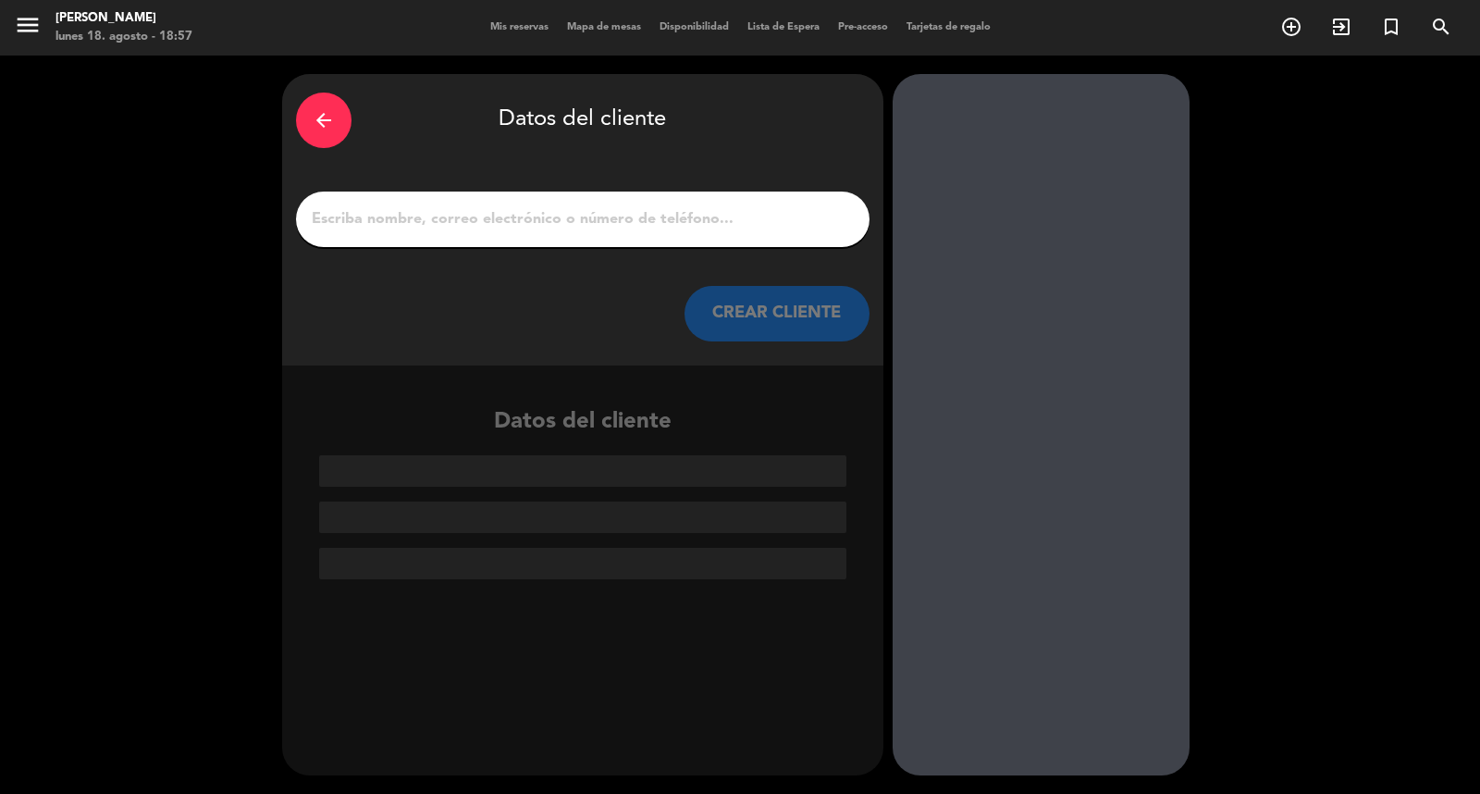
click at [559, 220] on input "1" at bounding box center [583, 219] width 546 height 26
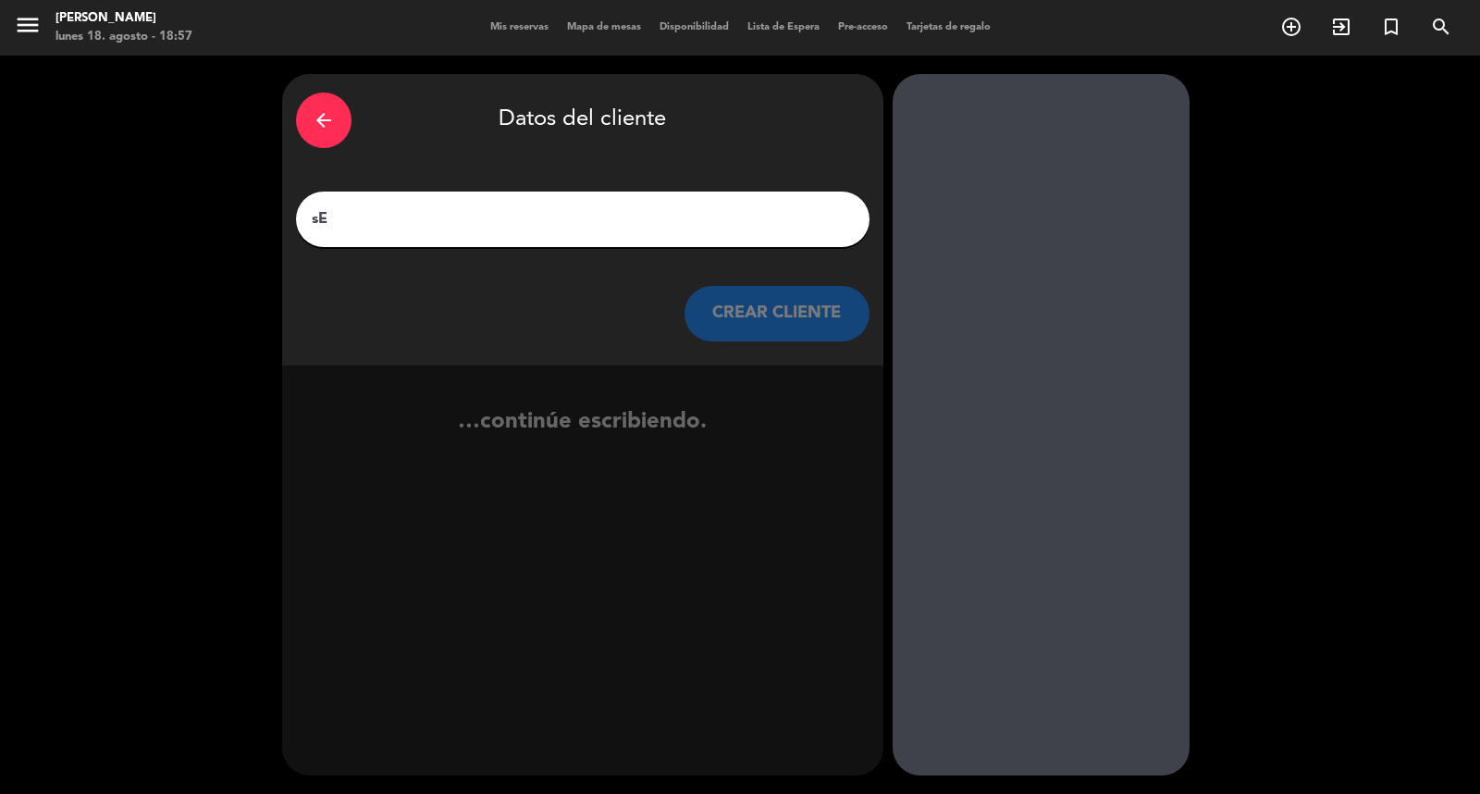
type input "s"
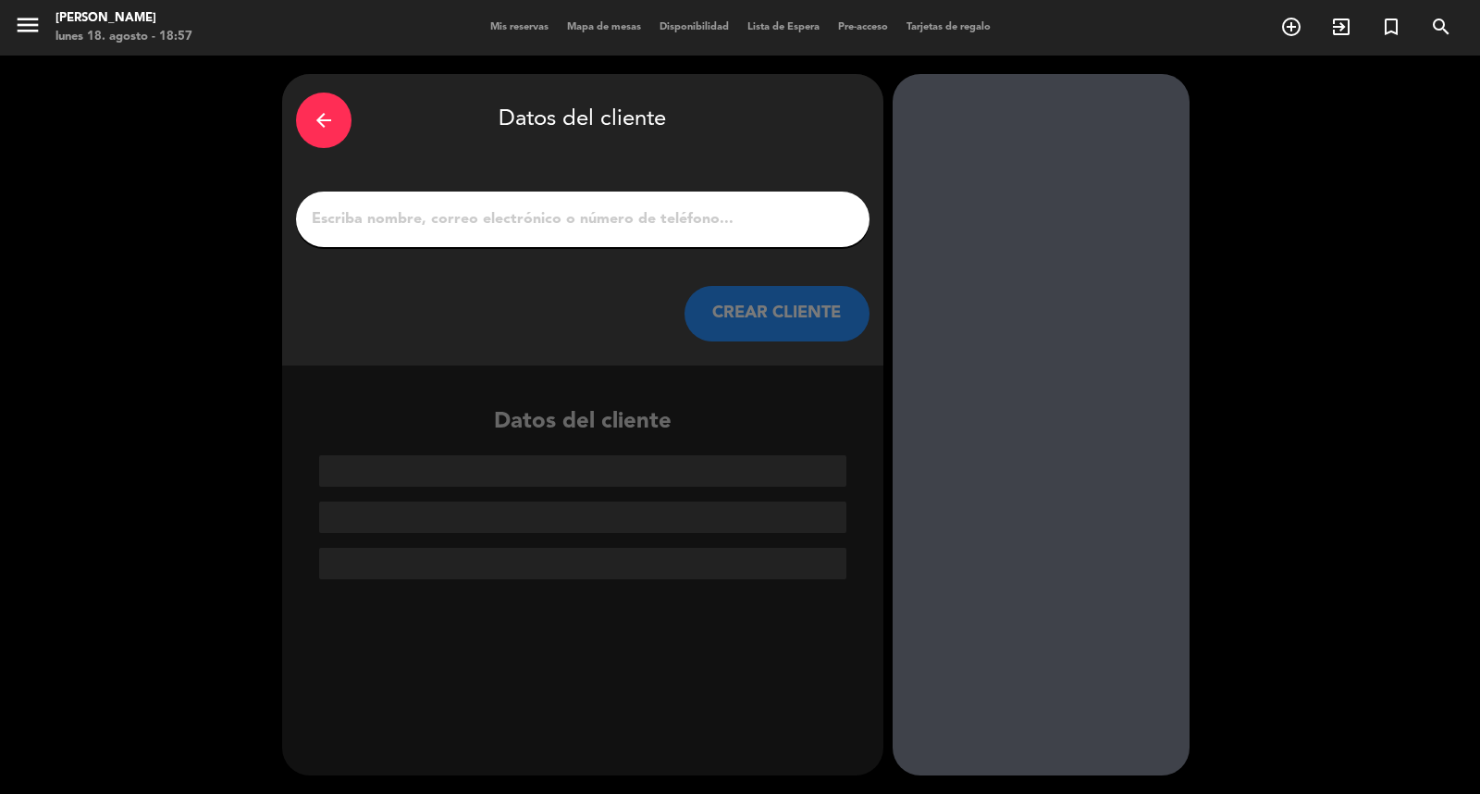
type input "A"
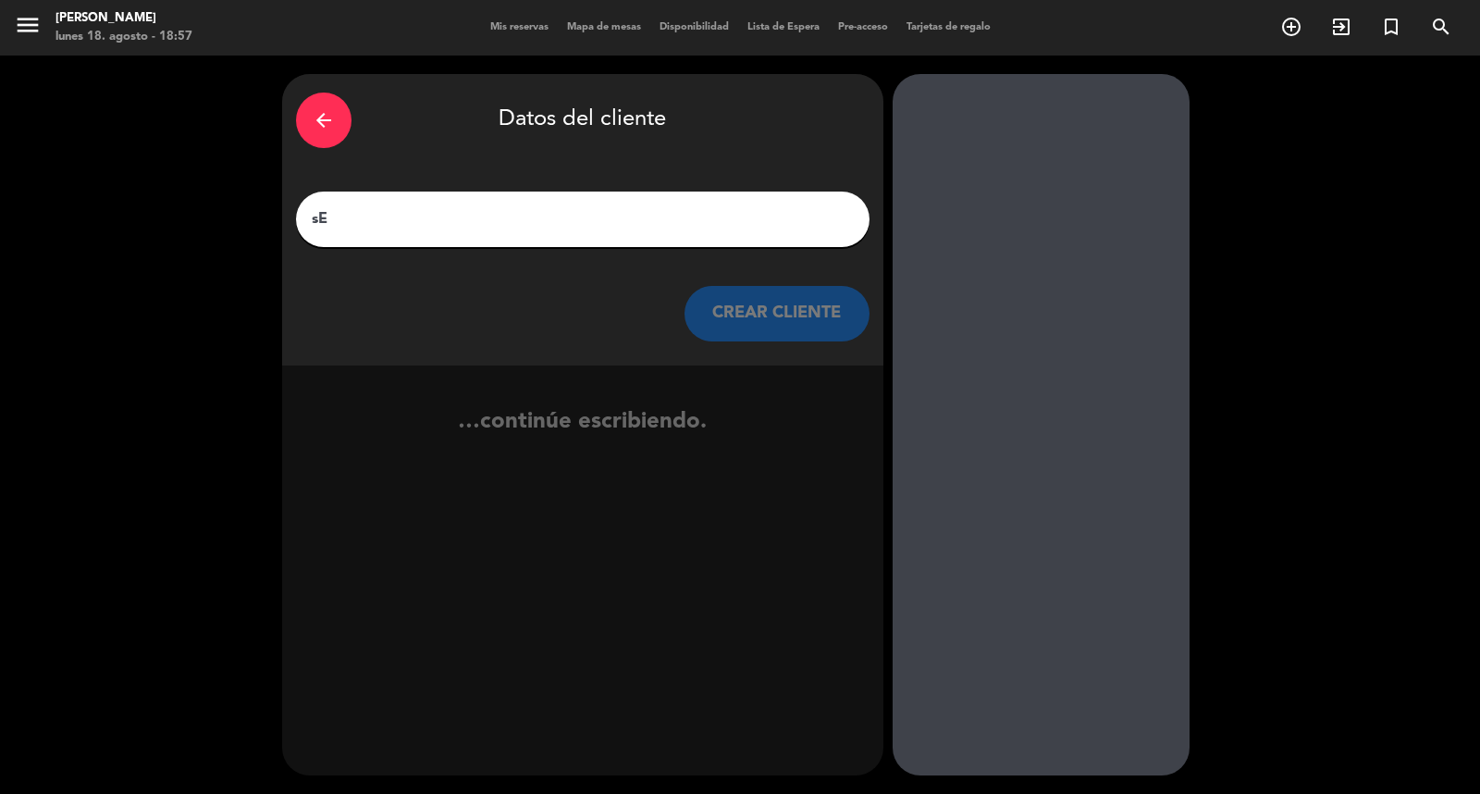
type input "s"
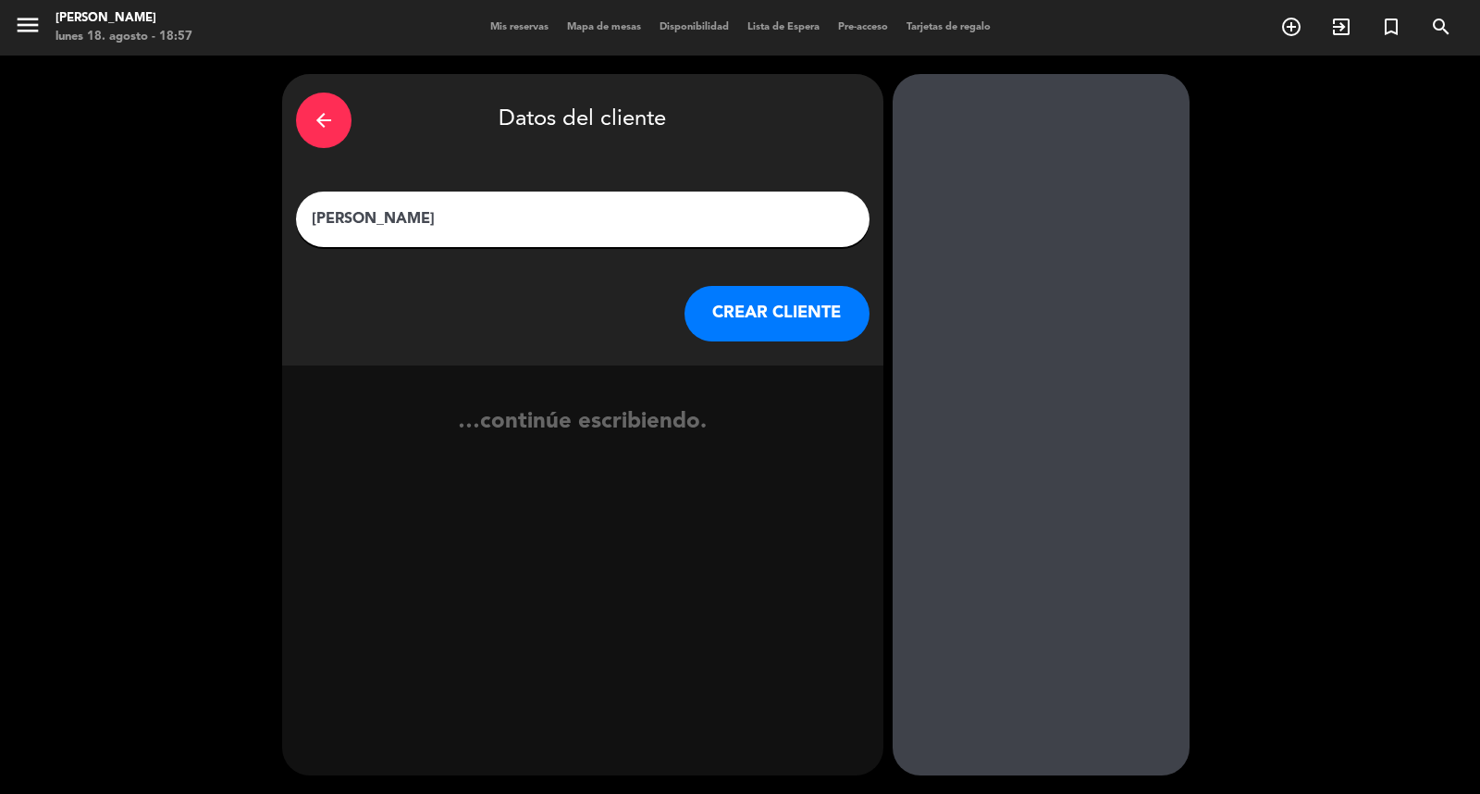
type input "[PERSON_NAME]"
click at [719, 329] on button "CREAR CLIENTE" at bounding box center [777, 314] width 185 height 56
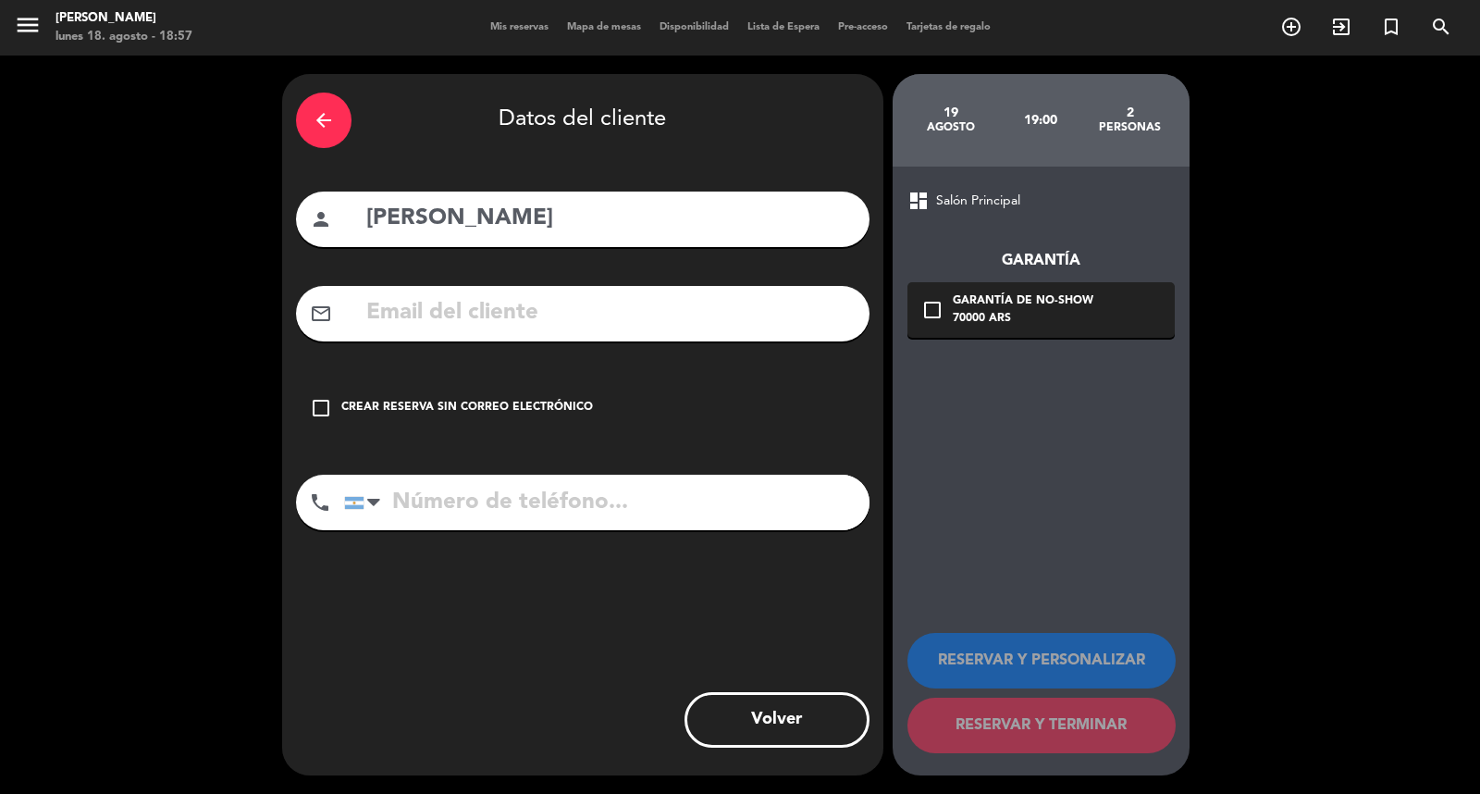
click at [566, 341] on div "mail_outline" at bounding box center [583, 314] width 574 height 56
click at [567, 332] on input "text" at bounding box center [609, 313] width 491 height 38
type input "s"
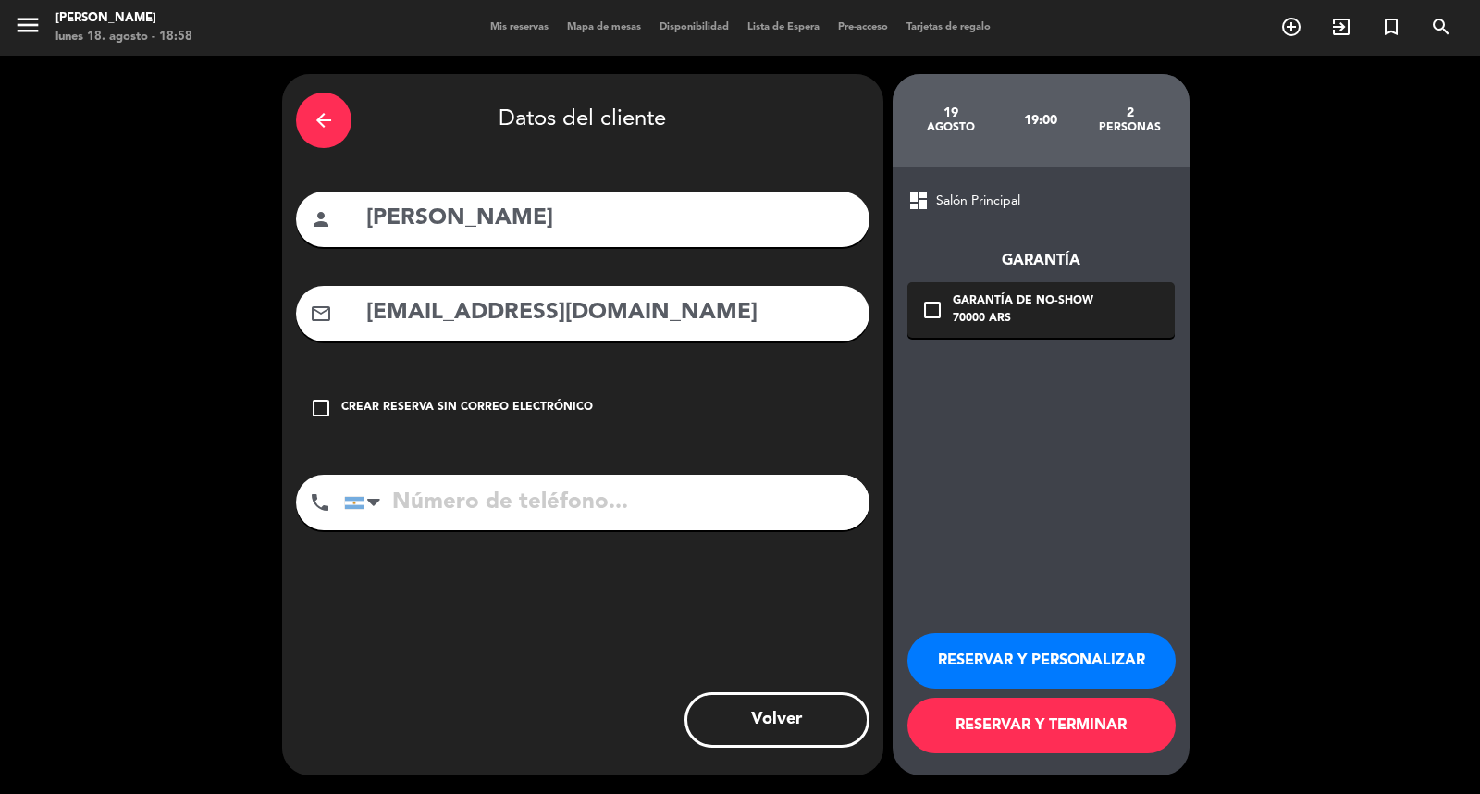
type input "[EMAIL_ADDRESS][DOMAIN_NAME]"
click at [549, 523] on input "tel" at bounding box center [606, 503] width 525 height 56
type input "[PHONE_NUMBER]"
click at [1034, 315] on div "70000 ARS" at bounding box center [1023, 319] width 141 height 19
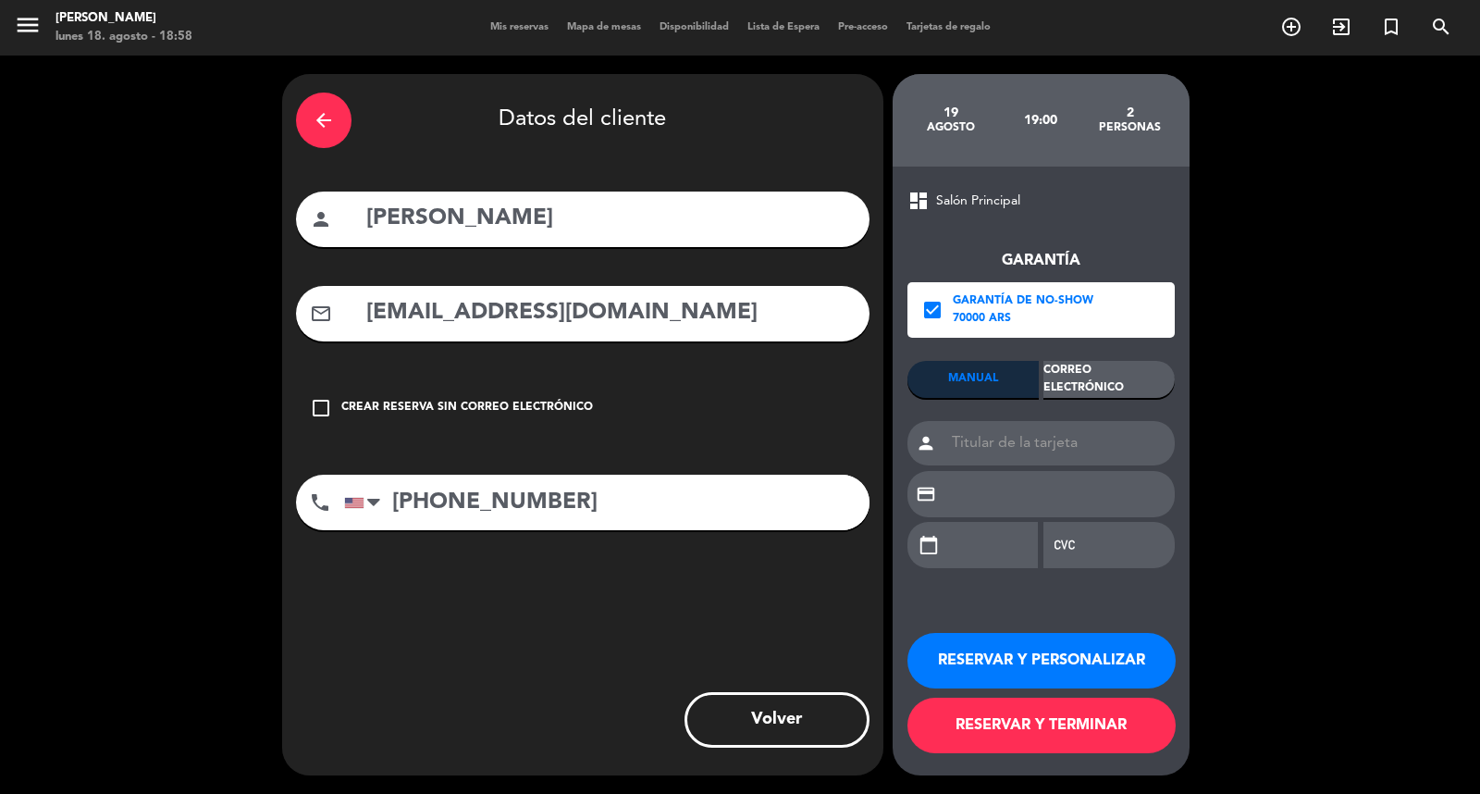
click at [1084, 390] on div "Correo Electrónico" at bounding box center [1108, 379] width 131 height 37
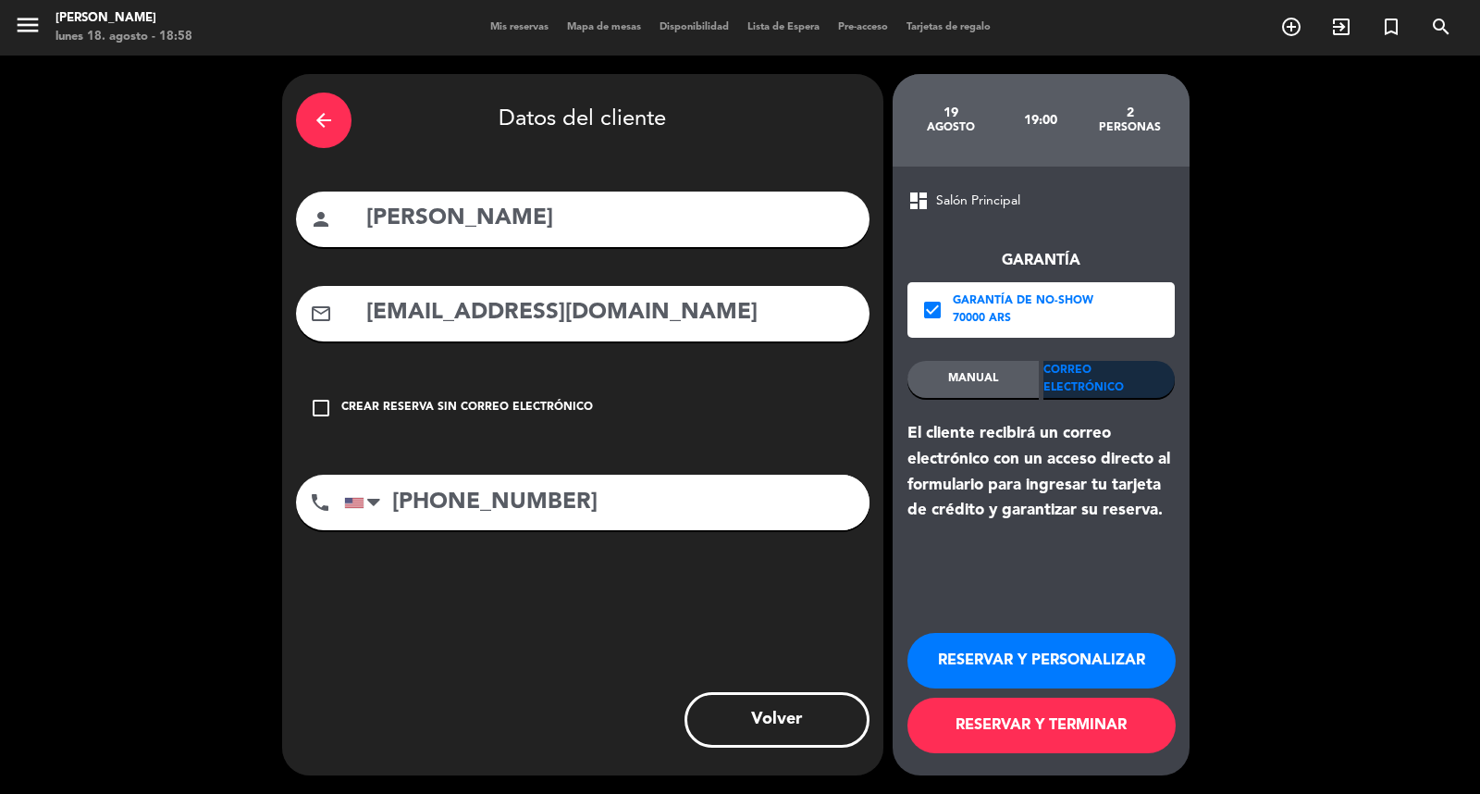
click at [1041, 657] on button "RESERVAR Y PERSONALIZAR" at bounding box center [1041, 661] width 268 height 56
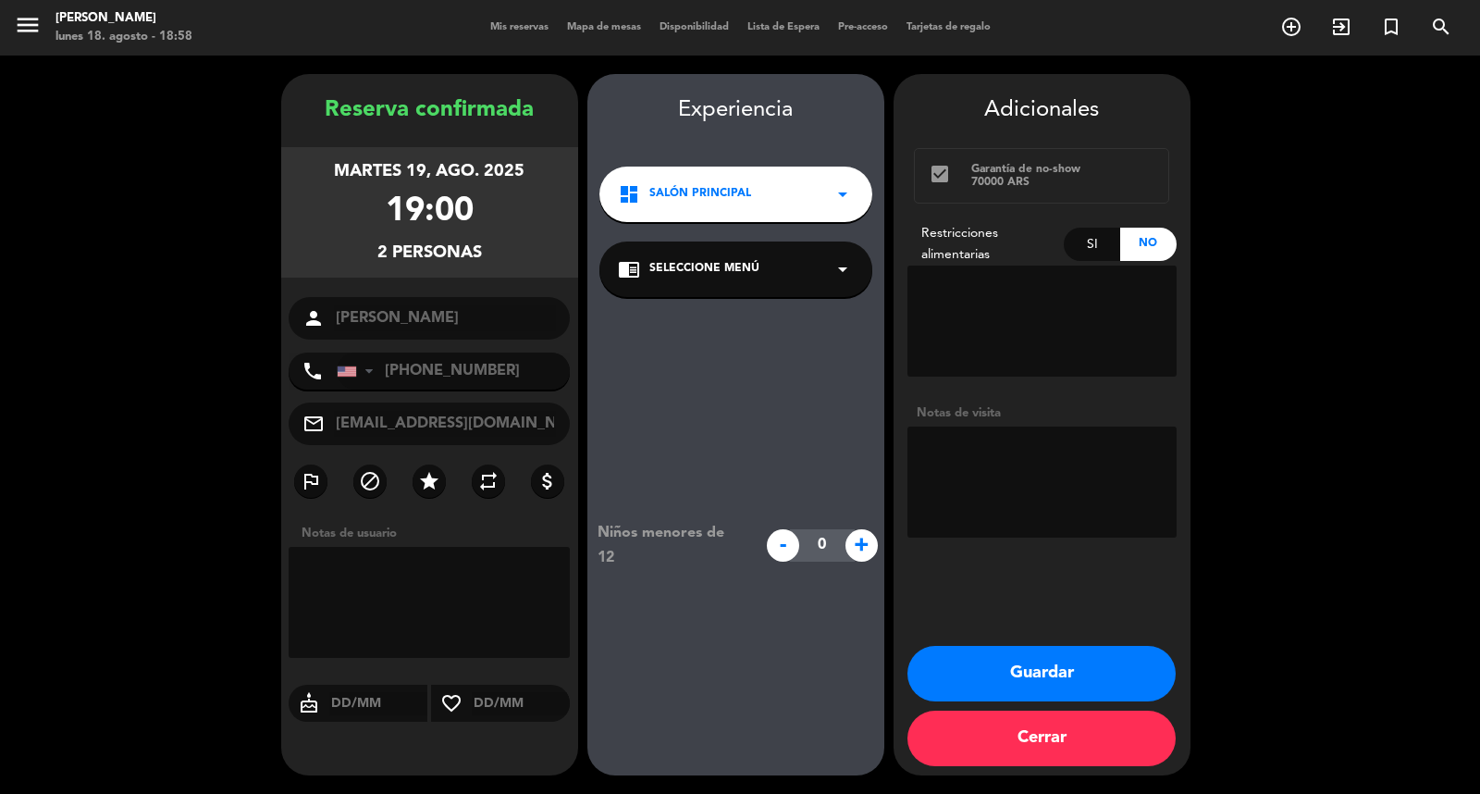
click at [1011, 654] on button "Guardar" at bounding box center [1041, 674] width 268 height 56
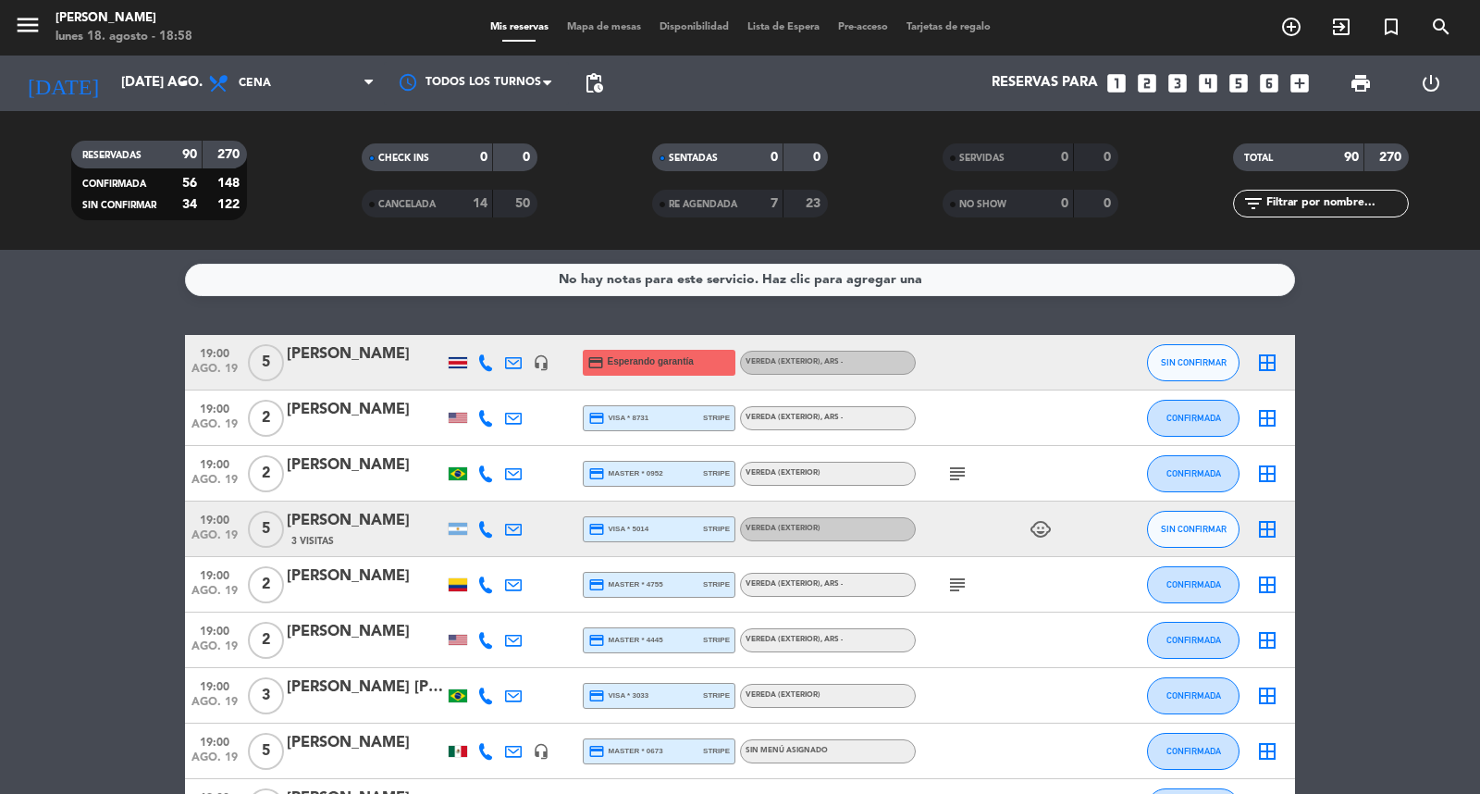
click at [1324, 199] on input "text" at bounding box center [1336, 203] width 143 height 20
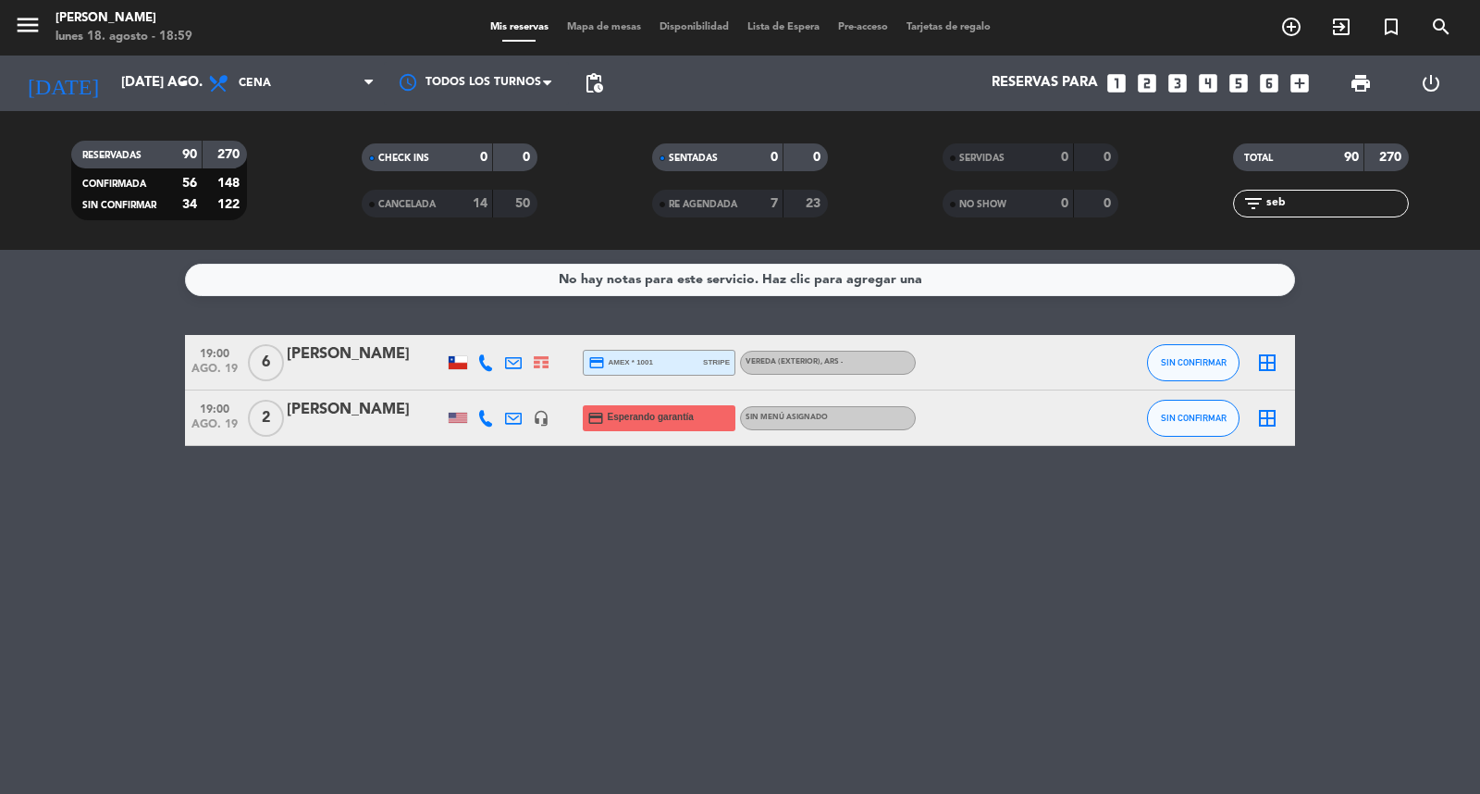
type input "seb"
click at [261, 426] on span "2" at bounding box center [266, 418] width 36 height 37
click at [1078, 630] on div "No hay notas para este servicio. Haz clic para agregar una 19:00 ago. 19 6 [PER…" at bounding box center [740, 522] width 1480 height 544
click at [117, 80] on input "[DATE] ago." at bounding box center [201, 83] width 179 height 35
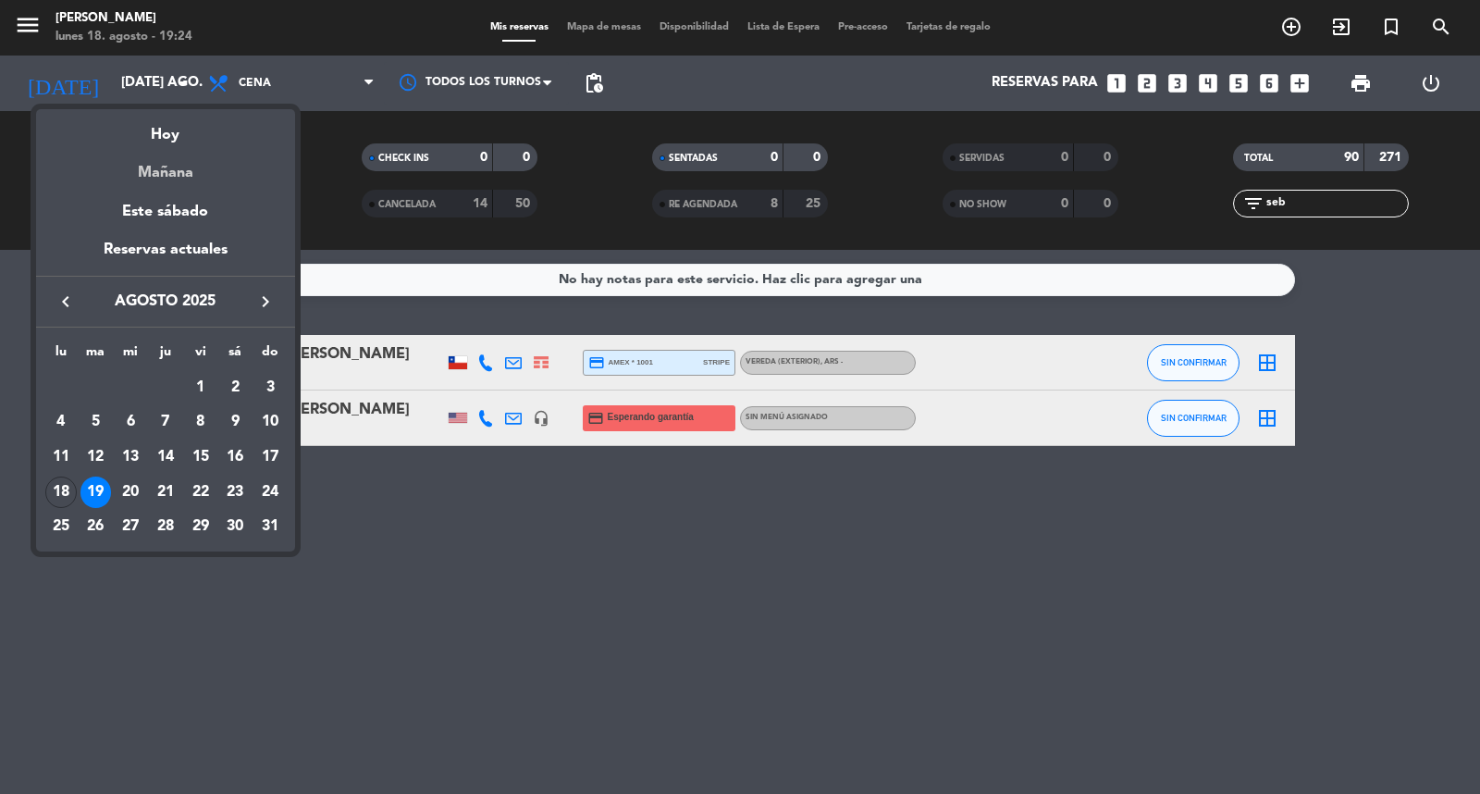
click at [176, 173] on div "Mañana" at bounding box center [165, 166] width 259 height 38
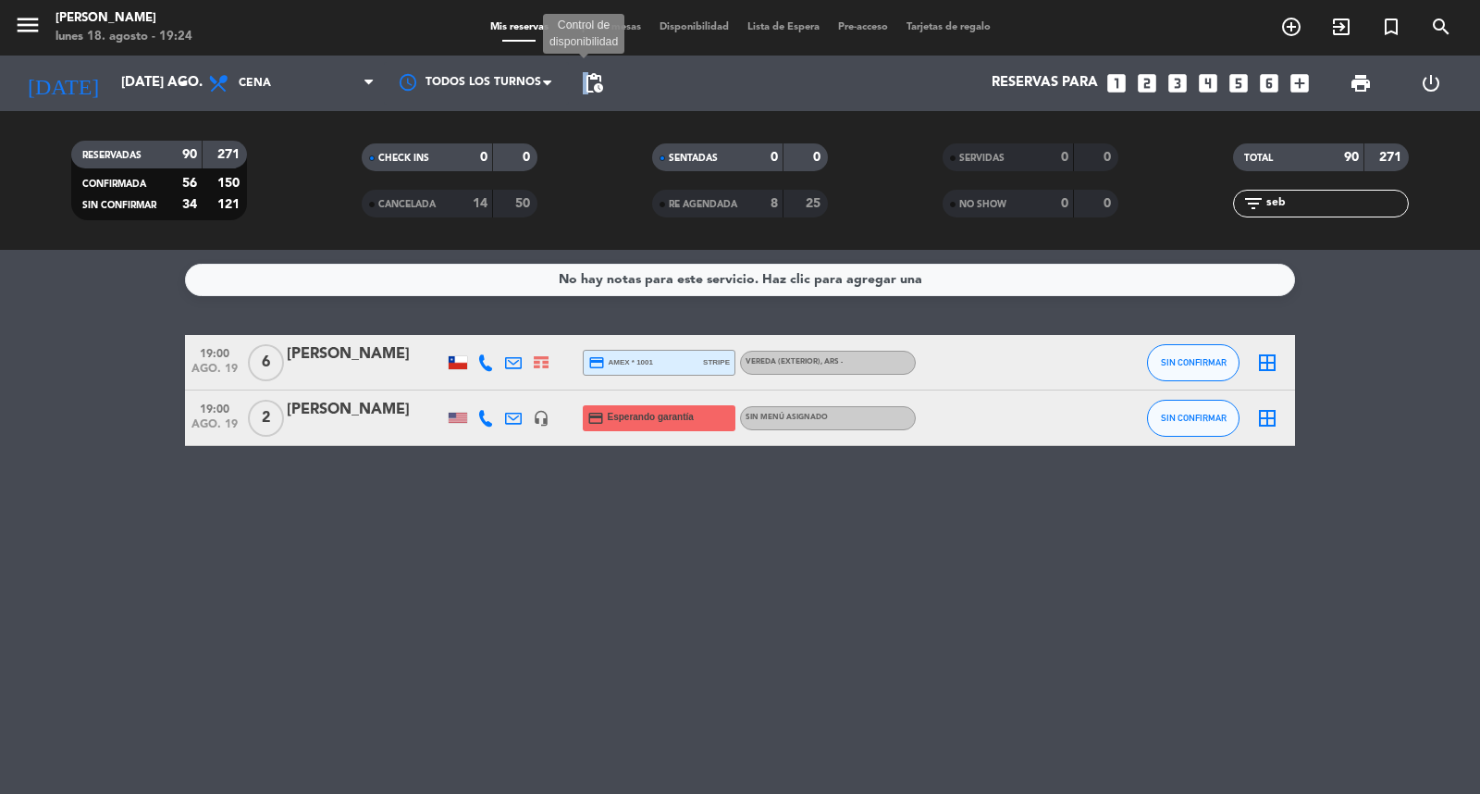
drag, startPoint x: 579, startPoint y: 87, endPoint x: 589, endPoint y: 80, distance: 12.6
click at [589, 80] on span "pending_actions Control de disponibilidad" at bounding box center [593, 83] width 37 height 37
click at [589, 80] on span "pending_actions" at bounding box center [594, 83] width 22 height 22
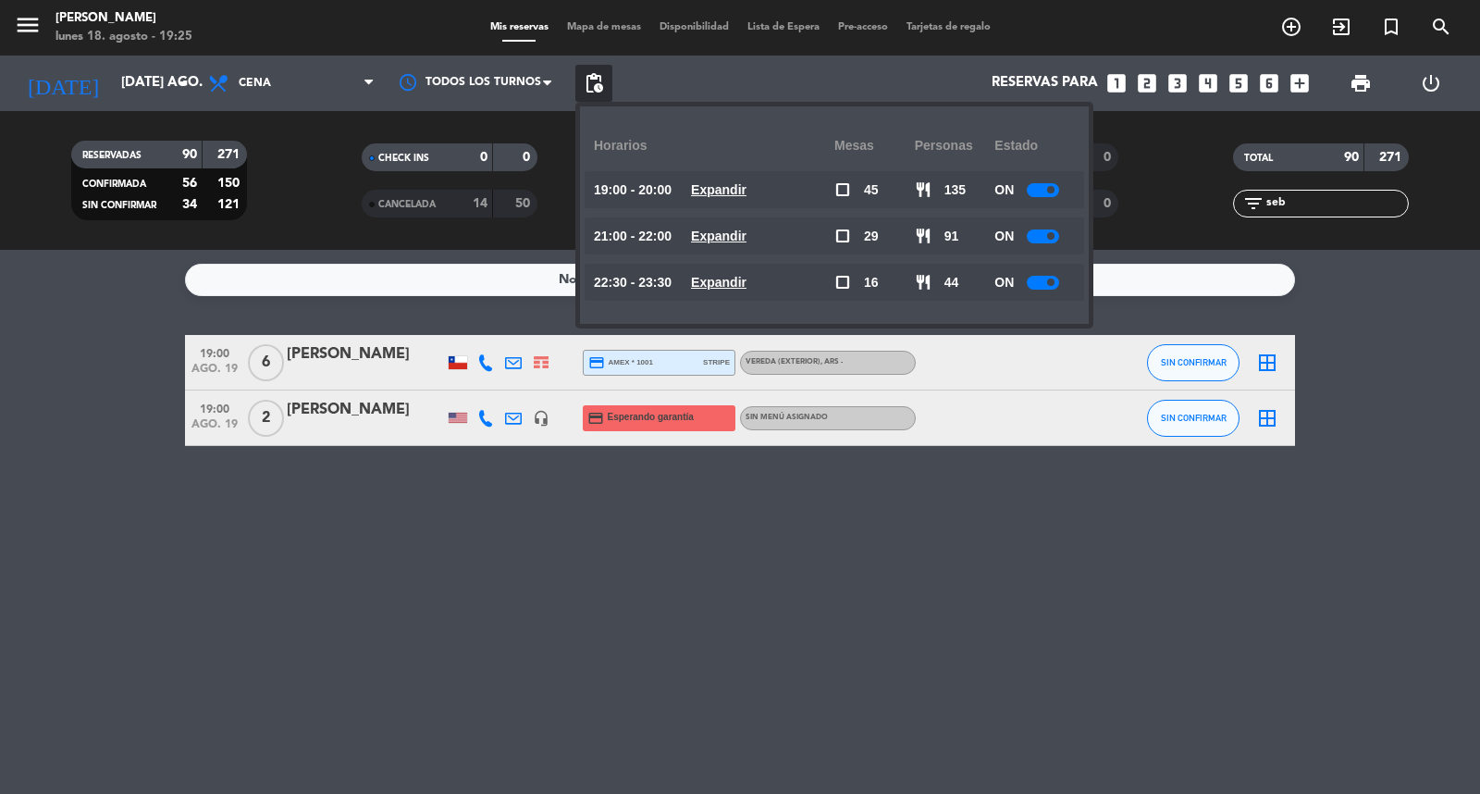
click at [746, 275] on u "Expandir" at bounding box center [719, 282] width 56 height 15
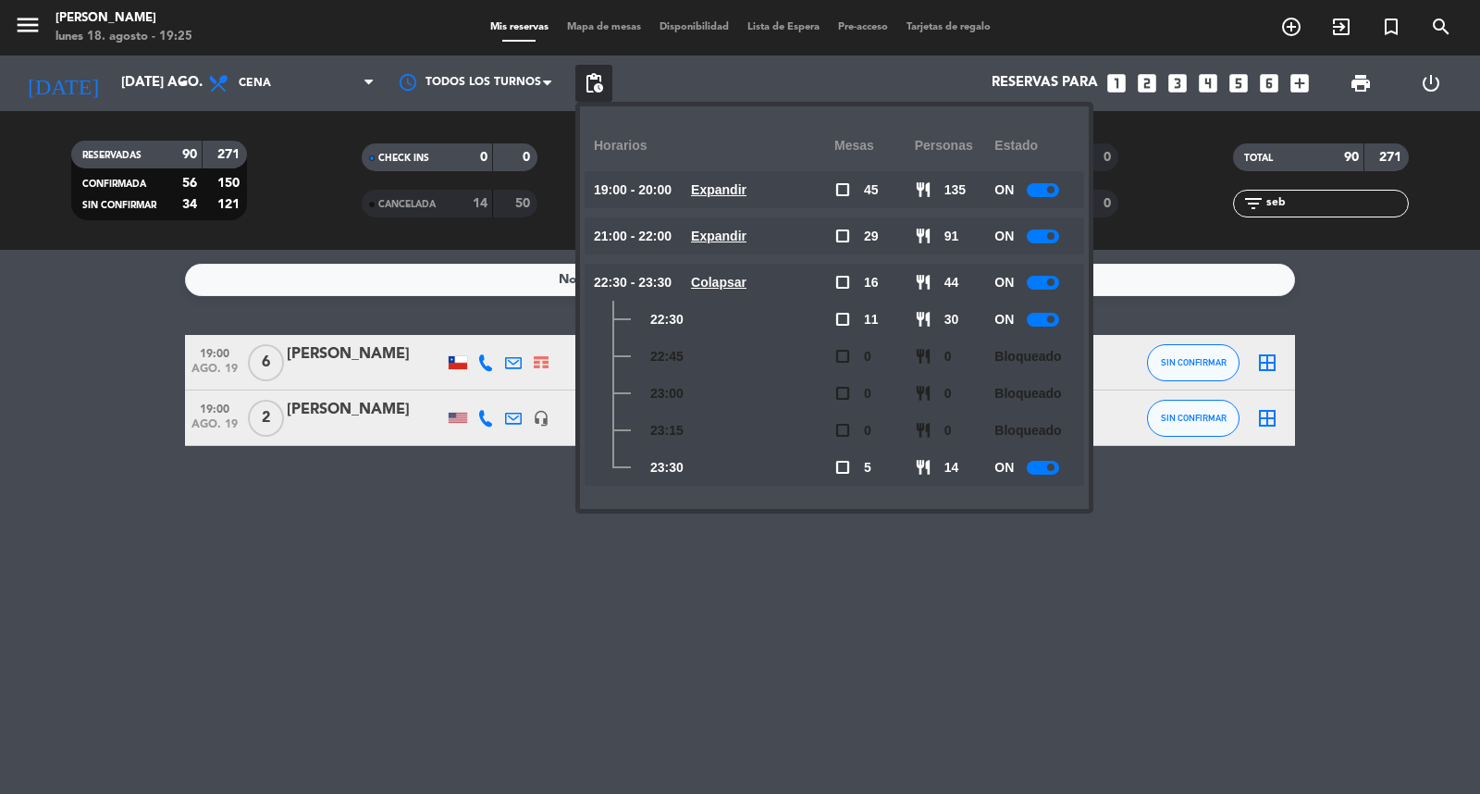
click at [361, 482] on div "No hay notas para este servicio. Haz clic para agregar una 19:00 ago. 19 6 [PER…" at bounding box center [740, 522] width 1480 height 544
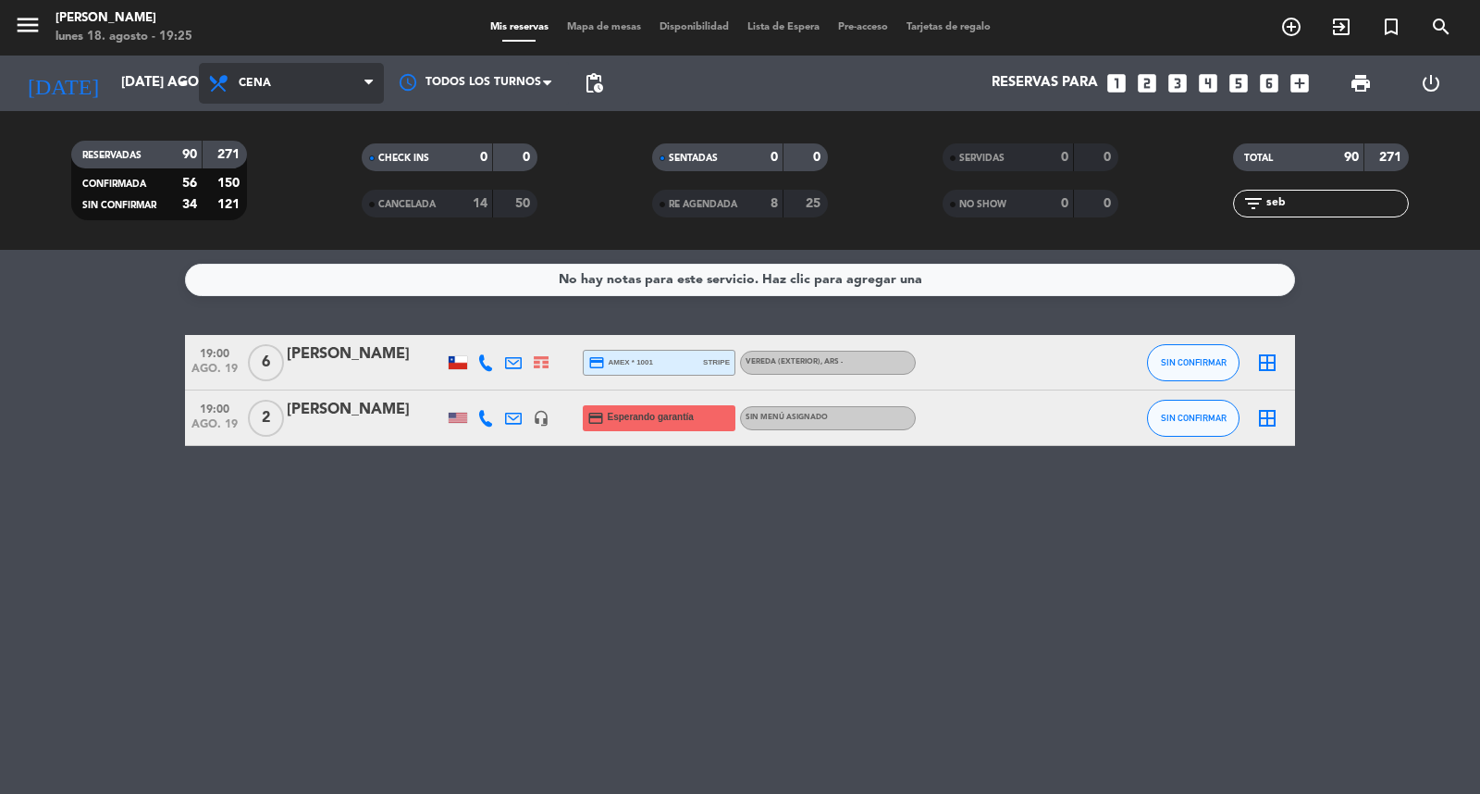
click at [293, 74] on span "Cena" at bounding box center [291, 83] width 185 height 41
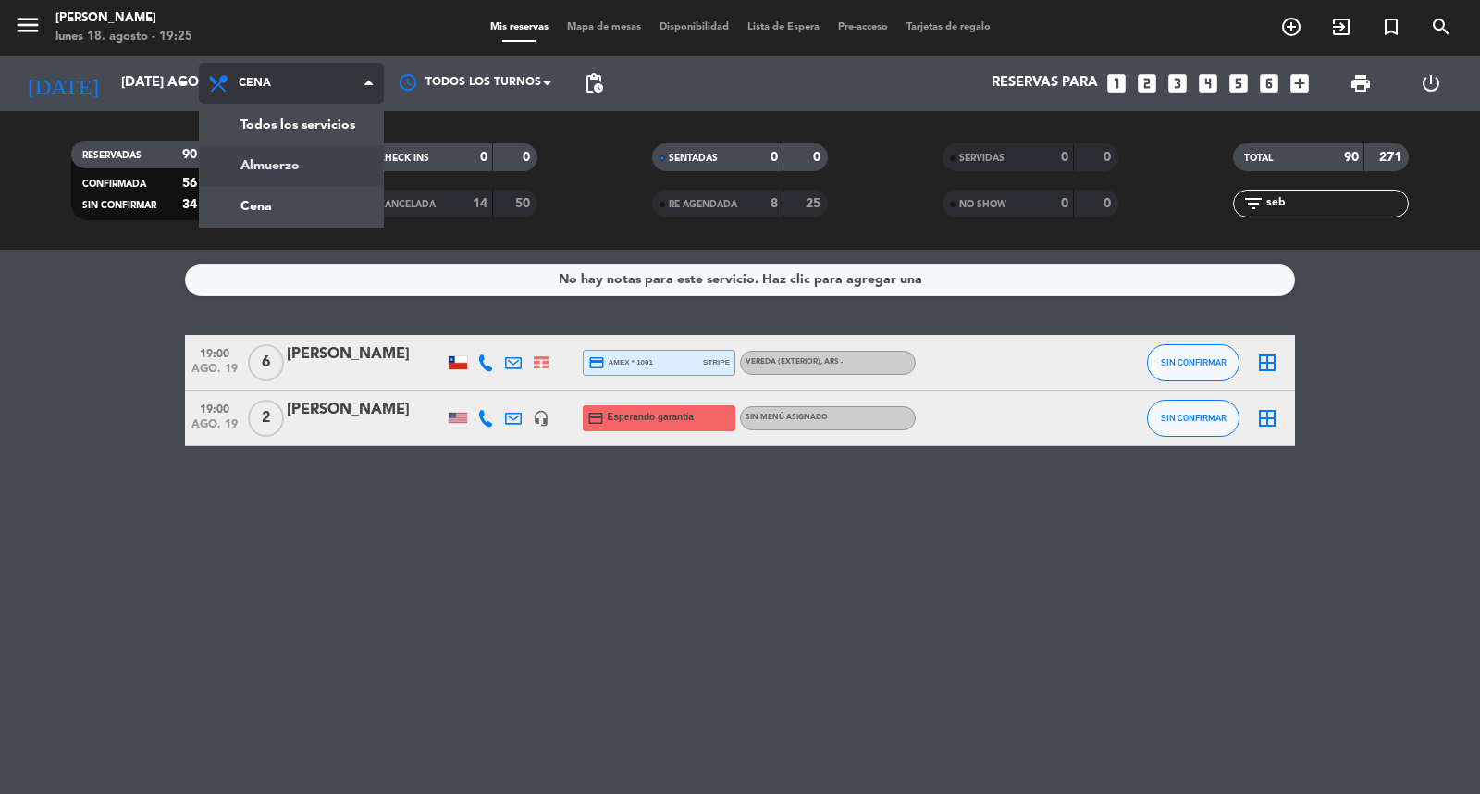
click at [299, 163] on div "menu [PERSON_NAME] lunes 18. agosto - 19:25 Mis reservas Mapa de mesas Disponib…" at bounding box center [740, 125] width 1480 height 250
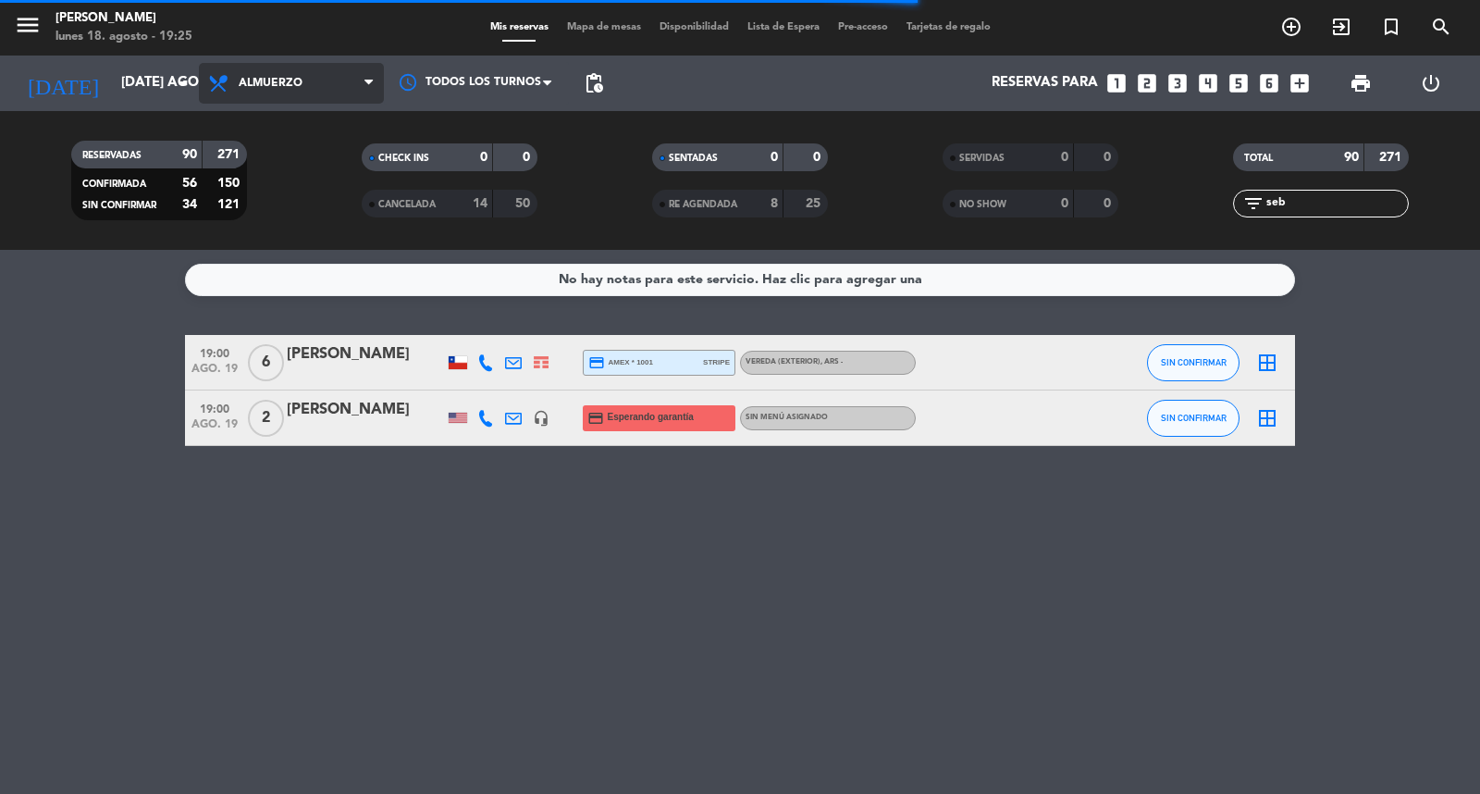
click at [214, 97] on span "Almuerzo" at bounding box center [291, 83] width 185 height 41
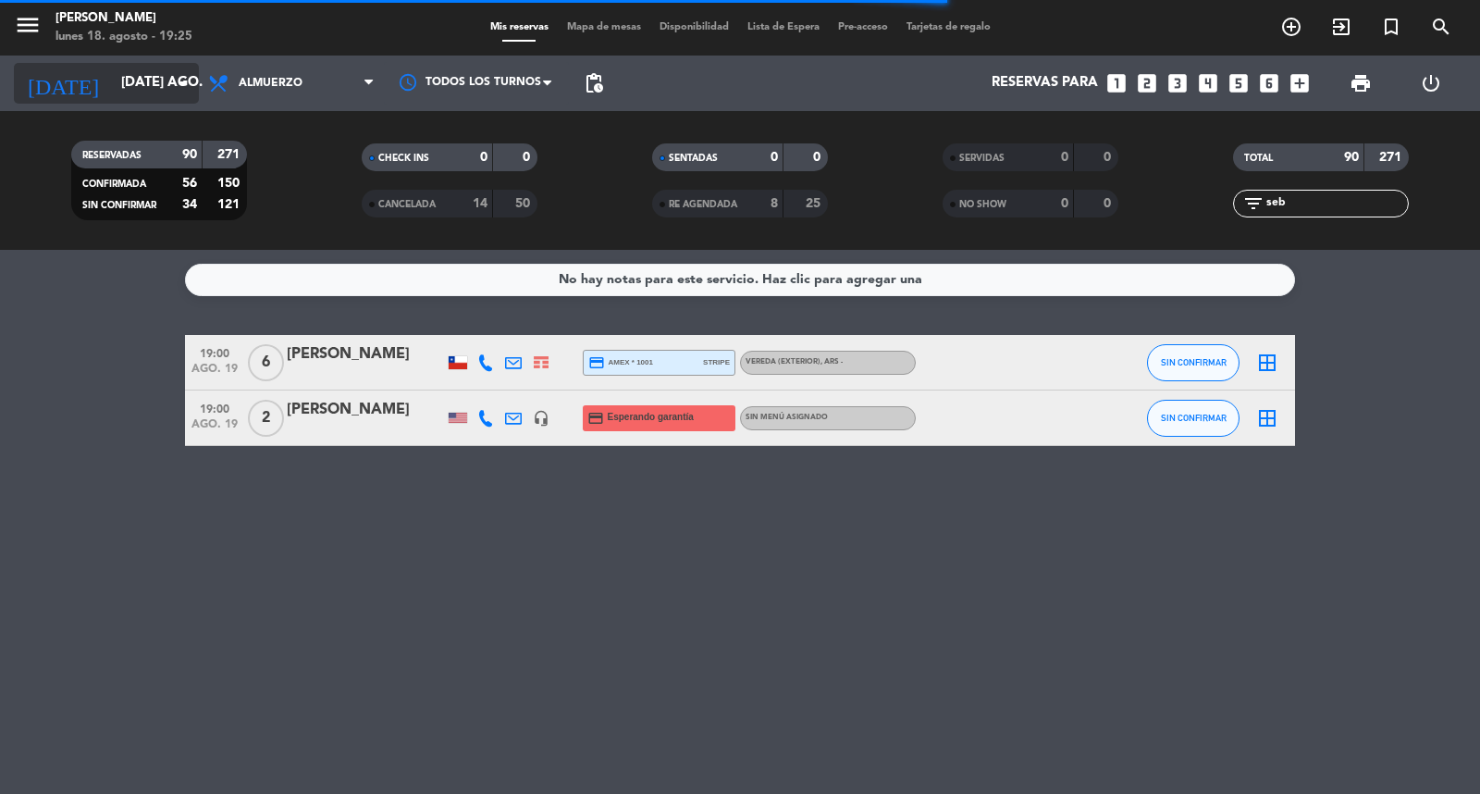
click at [160, 94] on input "[DATE] ago." at bounding box center [201, 83] width 179 height 35
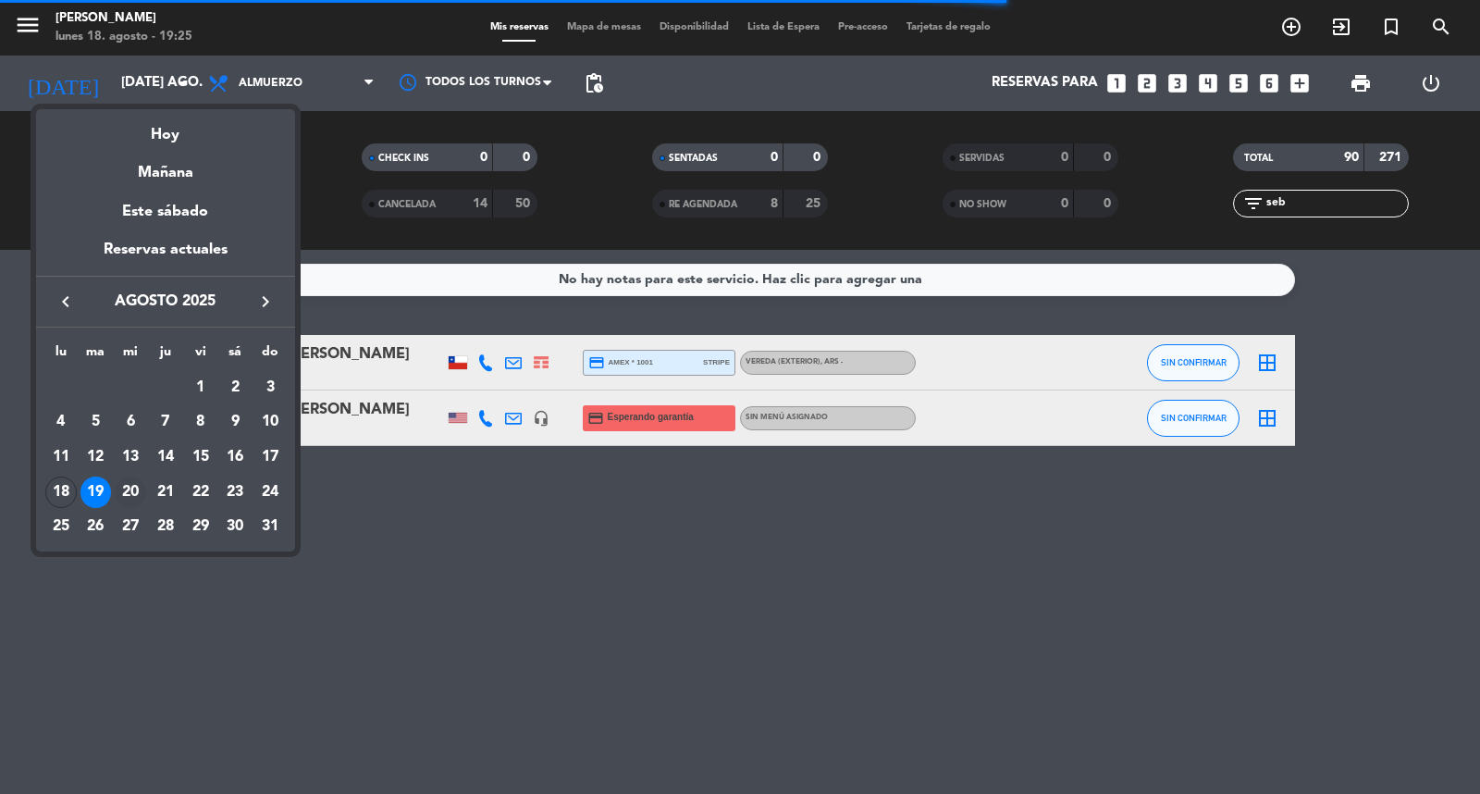
click at [142, 500] on div "20" at bounding box center [130, 491] width 31 height 31
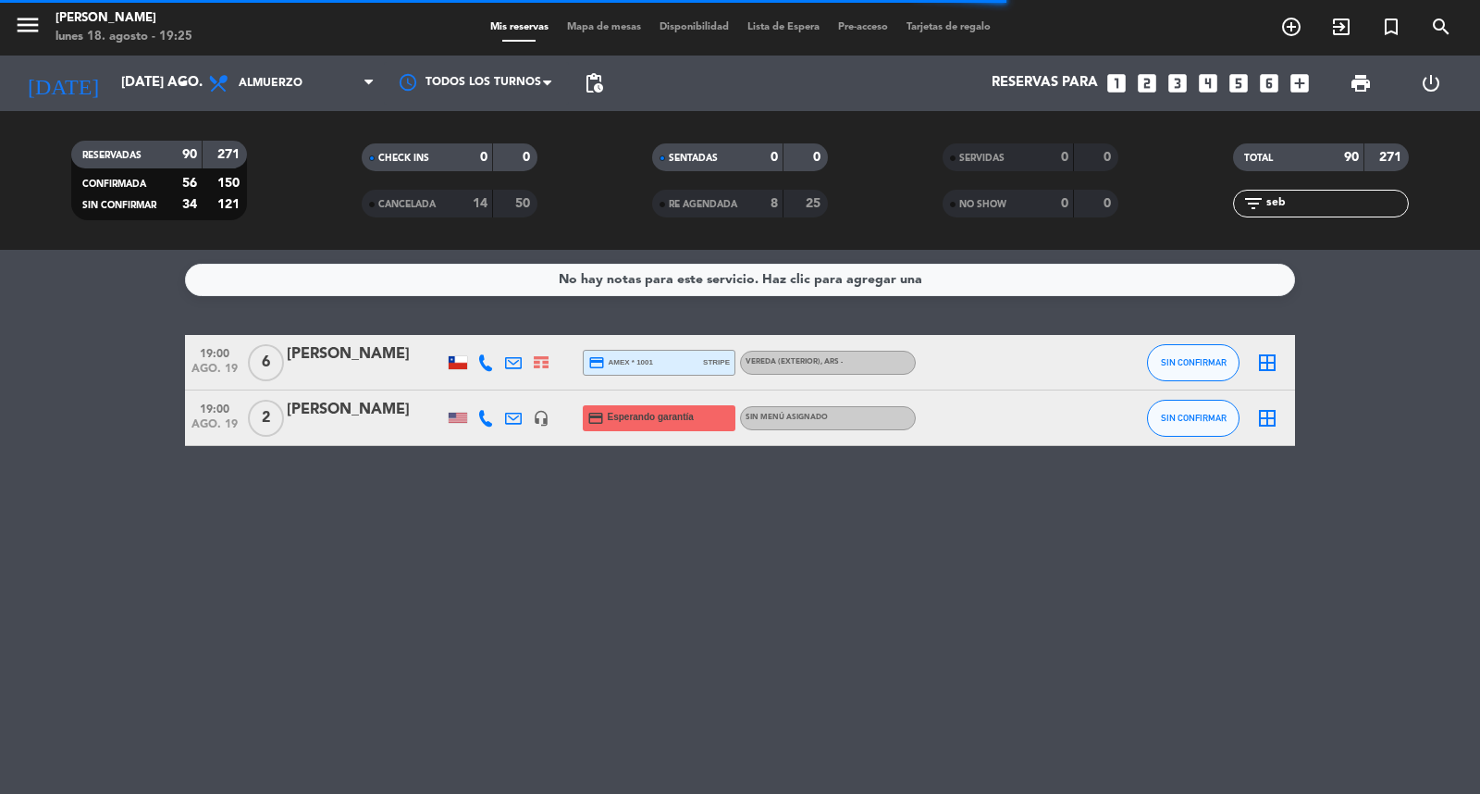
type input "mié. 20 ago."
click at [321, 77] on span "Almuerzo" at bounding box center [291, 83] width 185 height 41
click at [315, 208] on div "menu [PERSON_NAME] lunes 18. agosto - 19:25 Mis reservas Mapa de mesas Disponib…" at bounding box center [740, 125] width 1480 height 250
